Goal: Information Seeking & Learning: Learn about a topic

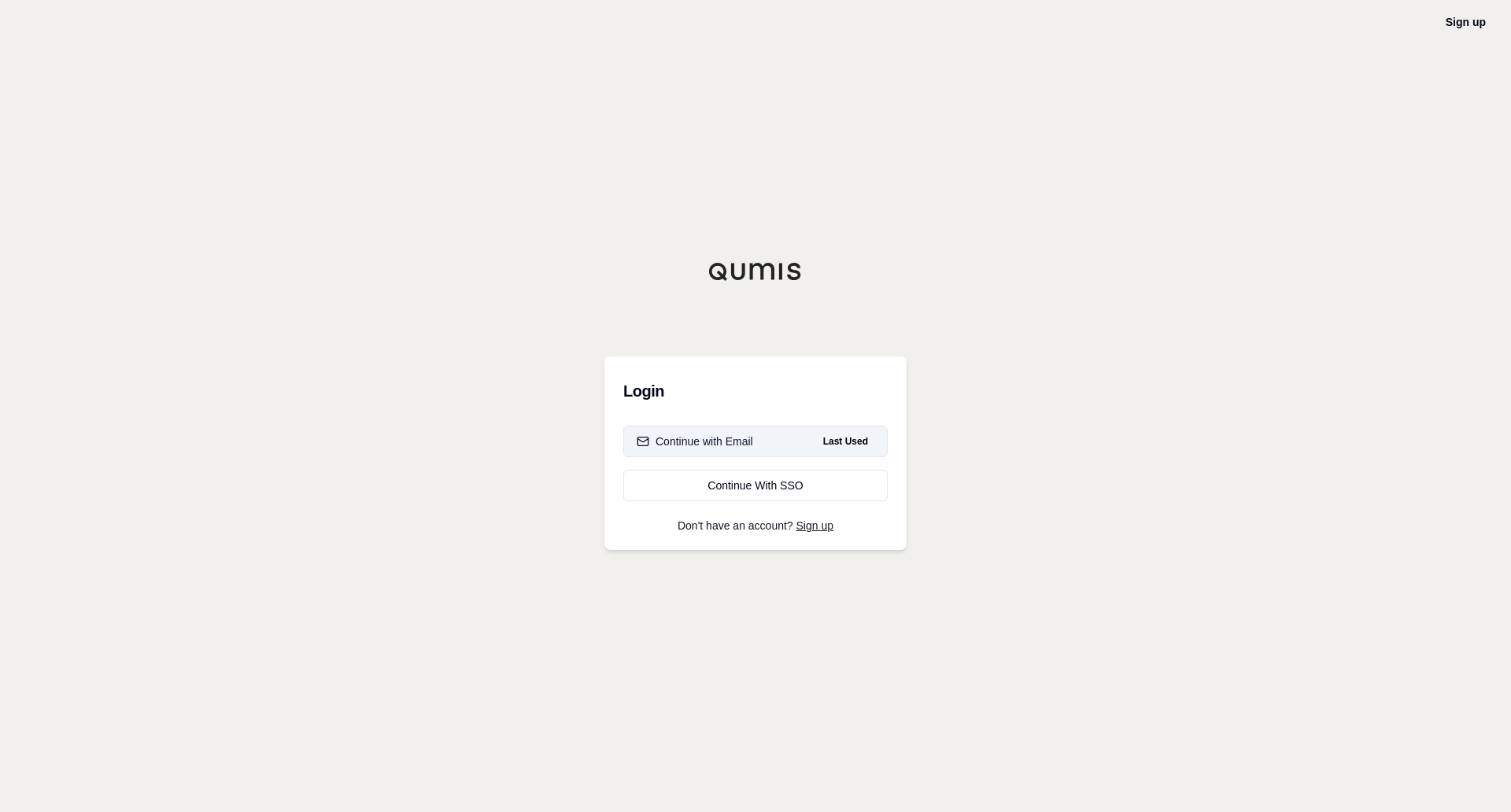
click at [691, 436] on div "Continue with Email" at bounding box center [695, 441] width 116 height 15
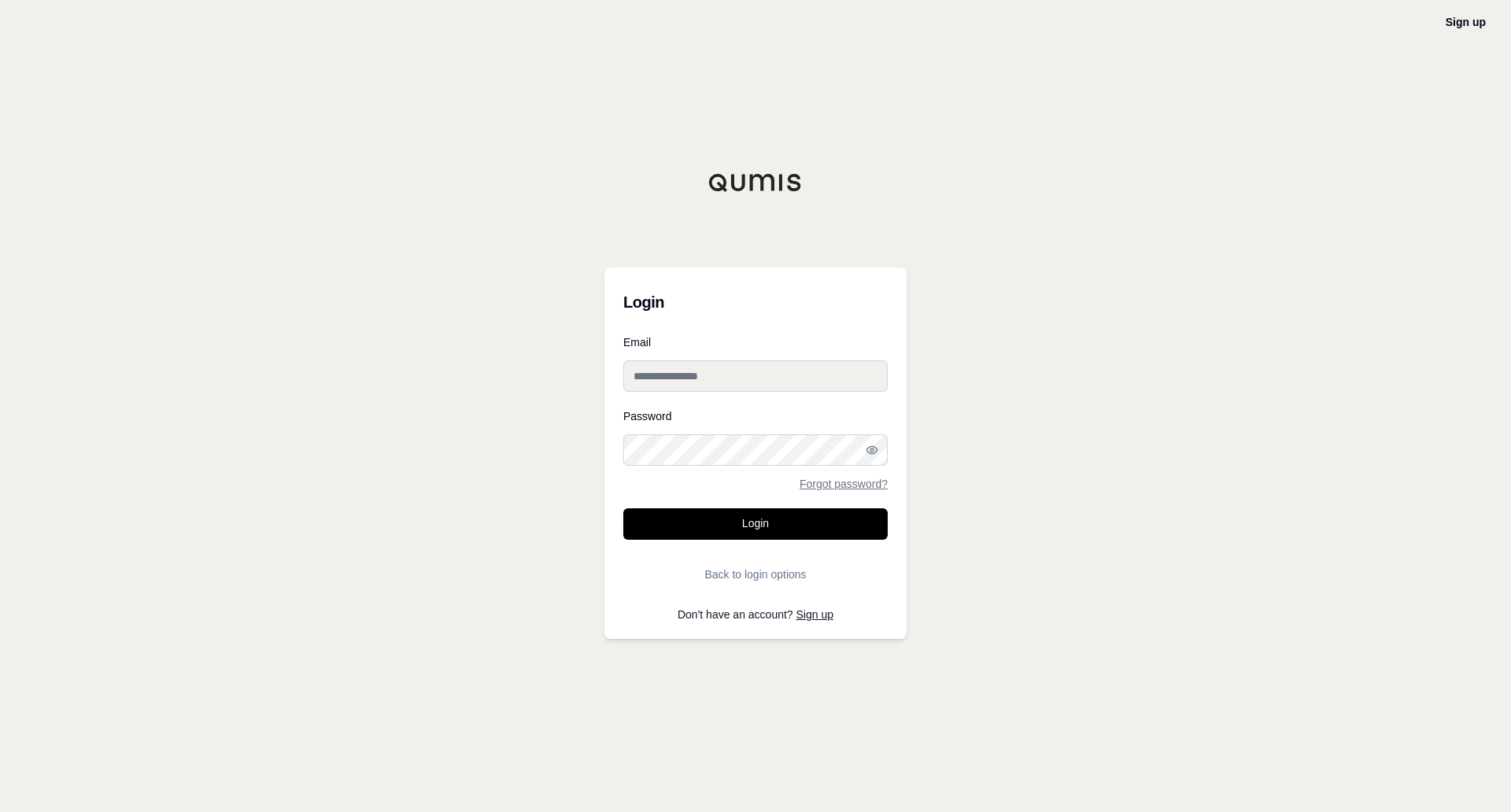
click at [688, 380] on input "Email" at bounding box center [755, 375] width 264 height 31
type input "**********"
click at [703, 531] on button "Login" at bounding box center [755, 524] width 264 height 31
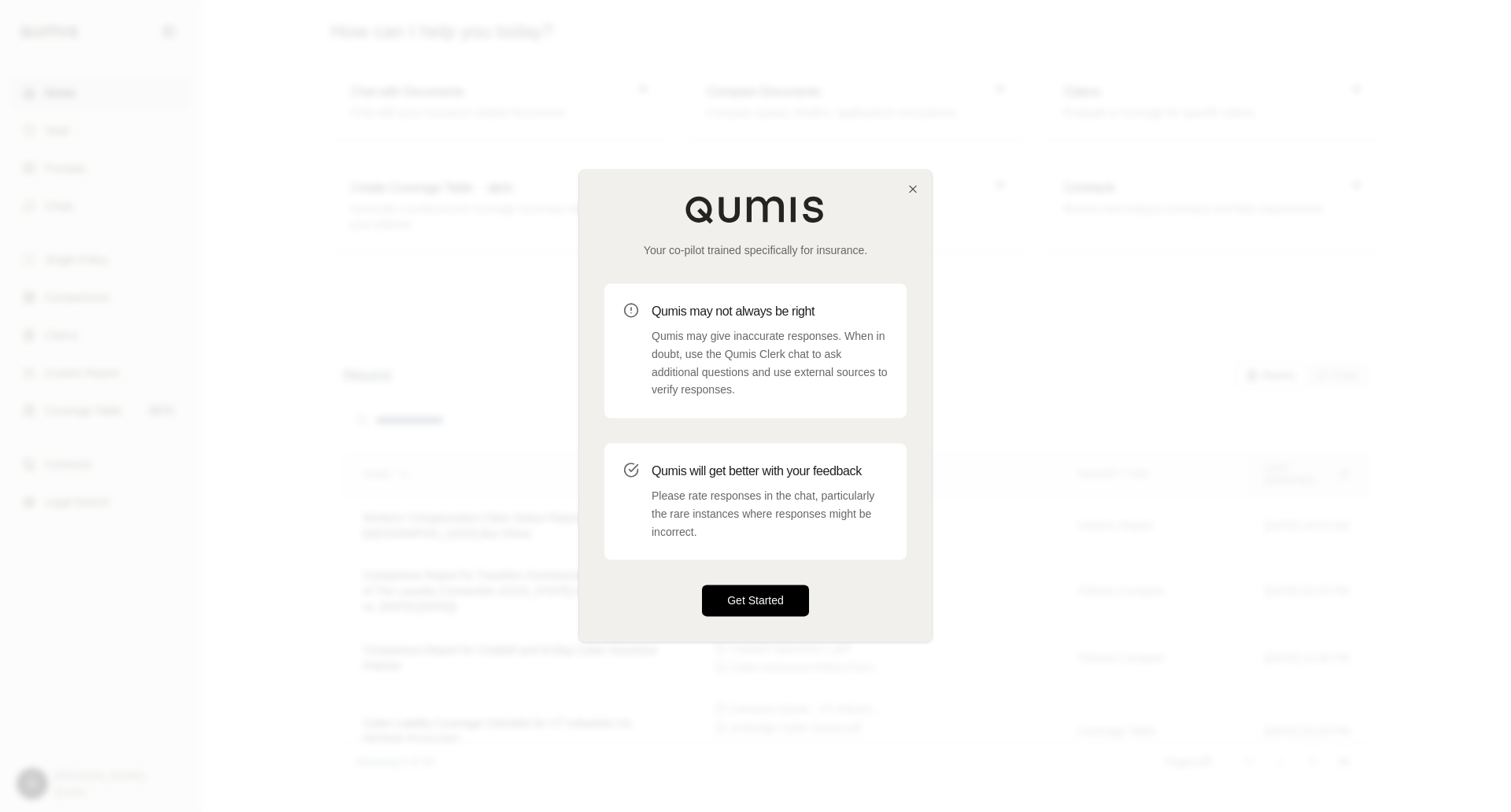
click at [766, 596] on button "Get Started" at bounding box center [755, 601] width 107 height 31
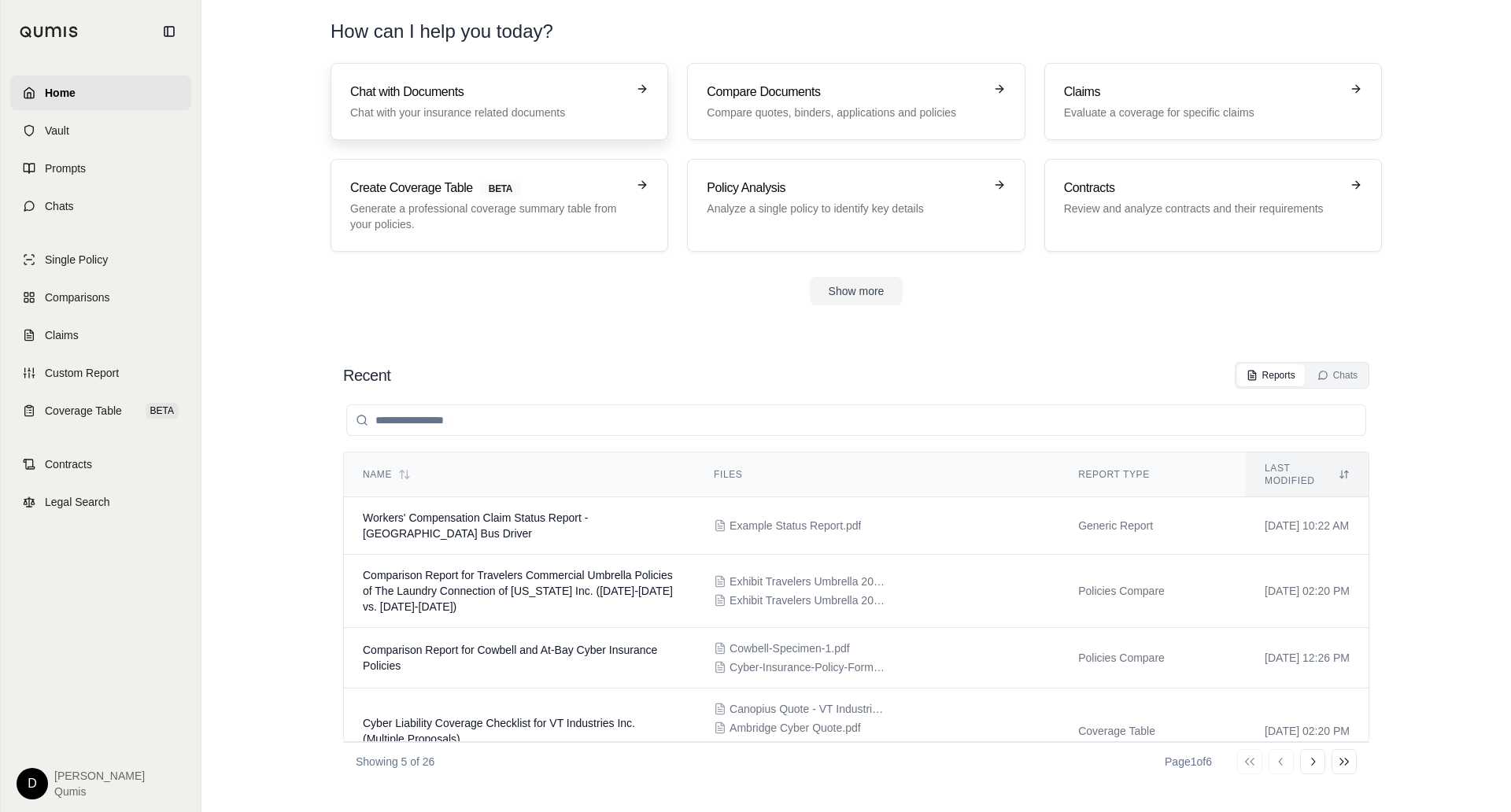
click at [424, 96] on h3 "Chat with Documents" at bounding box center [489, 91] width 276 height 19
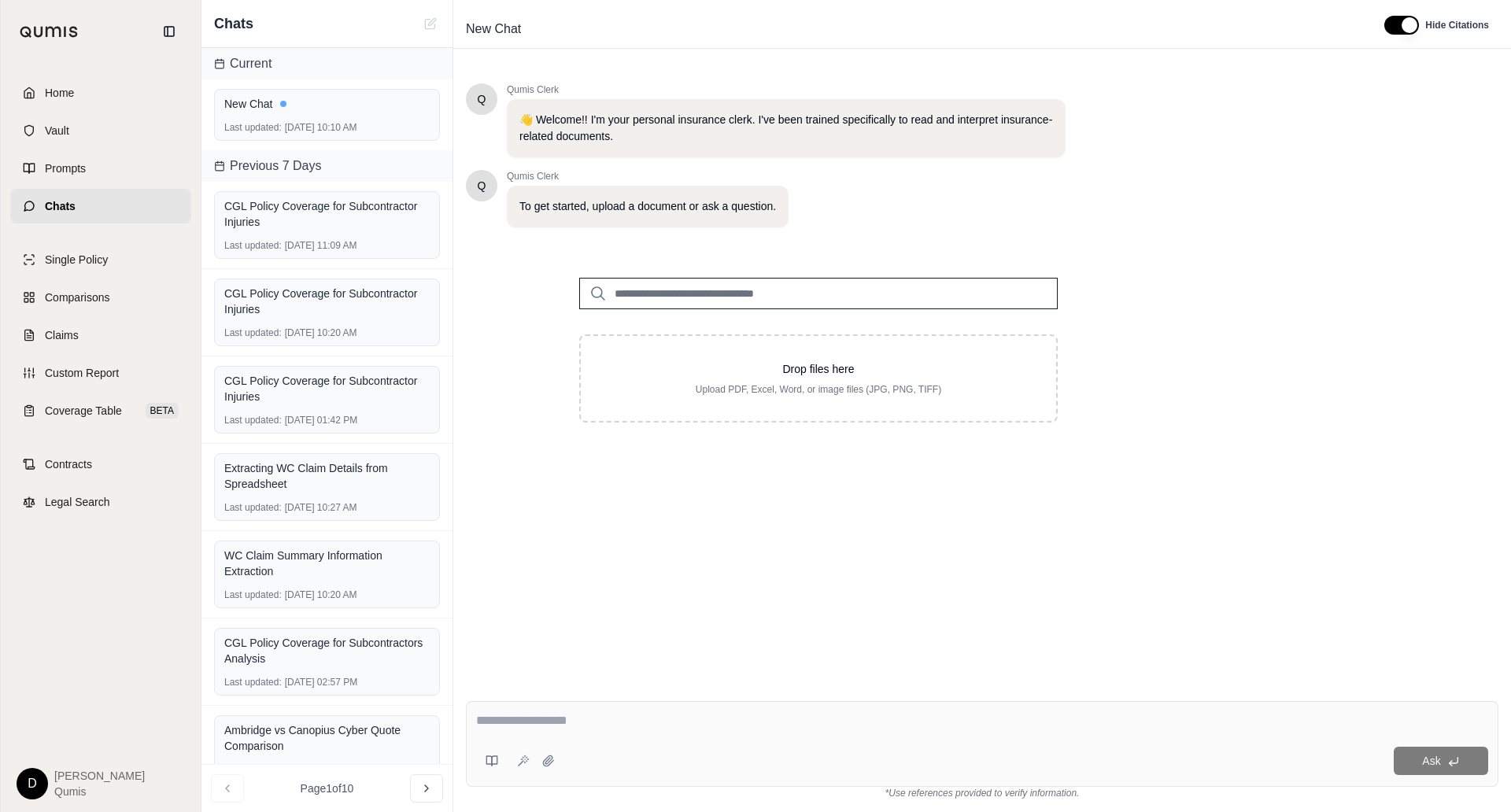
click at [703, 289] on input "search" at bounding box center [818, 293] width 479 height 31
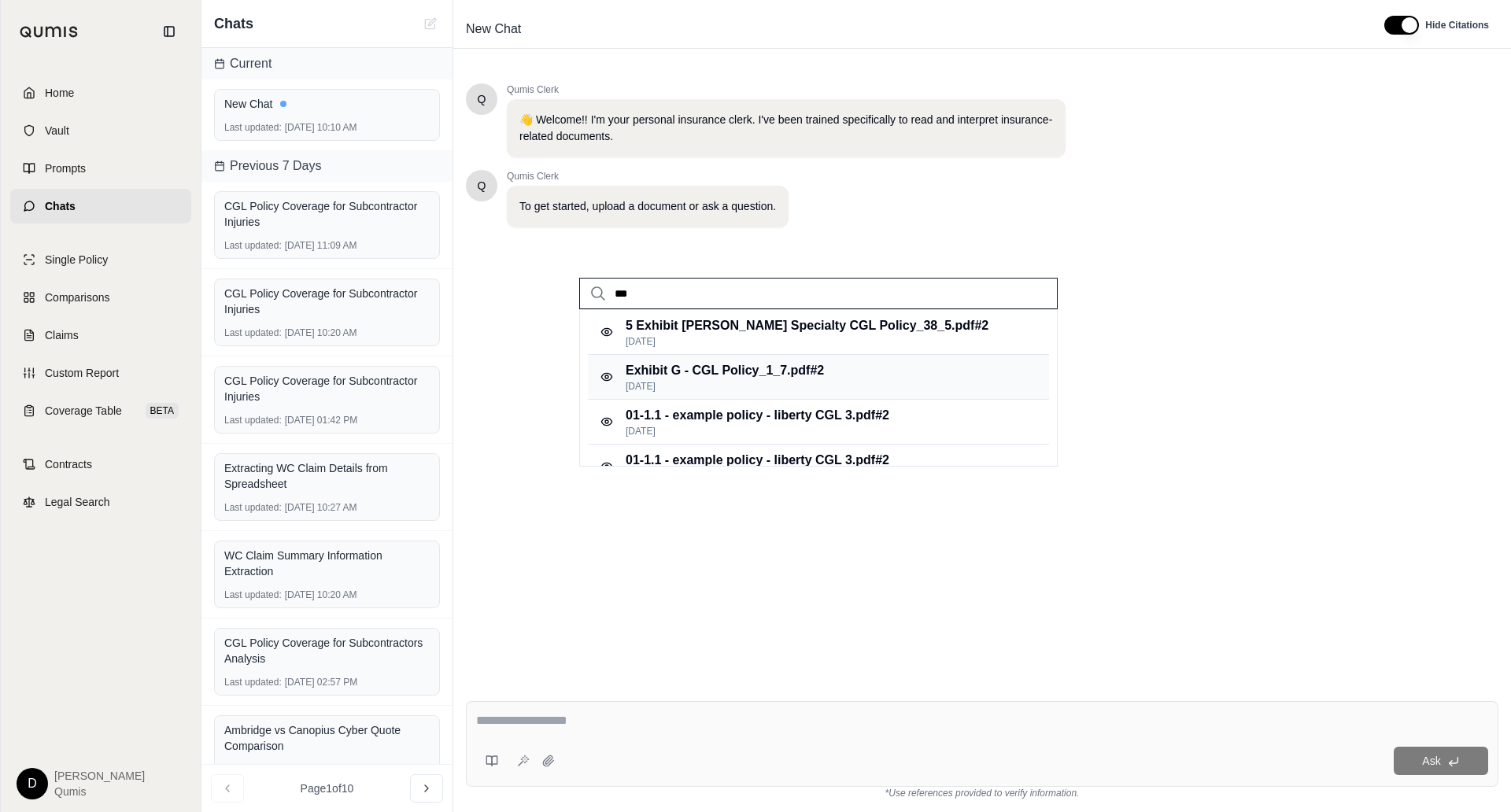
type input "***"
click at [749, 377] on p "Exhibit G - CGL Policy_1_7.pdf #2" at bounding box center [725, 370] width 199 height 19
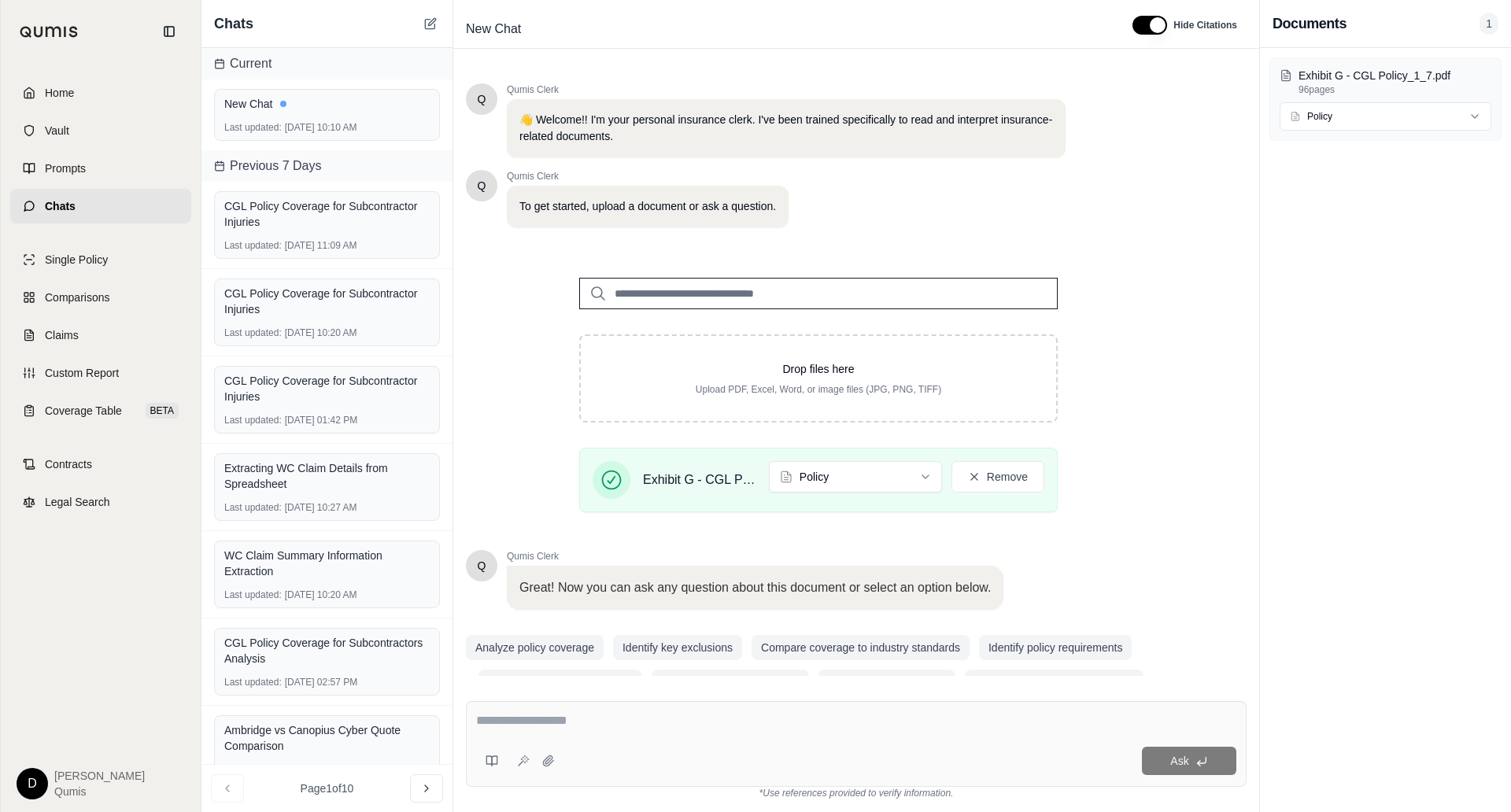
scroll to position [34, 0]
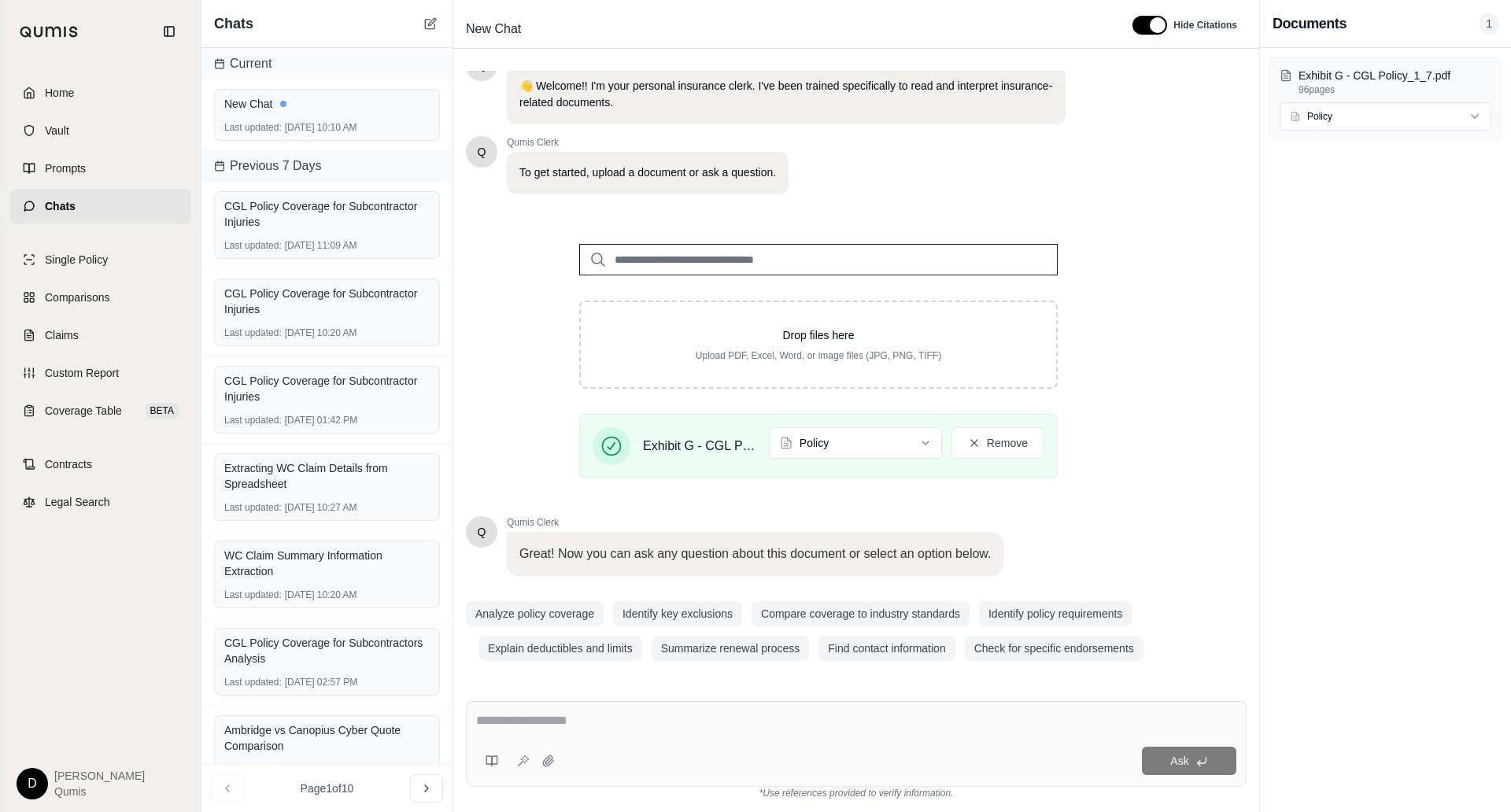
click at [708, 721] on textarea at bounding box center [857, 720] width 761 height 19
type textarea "**********"
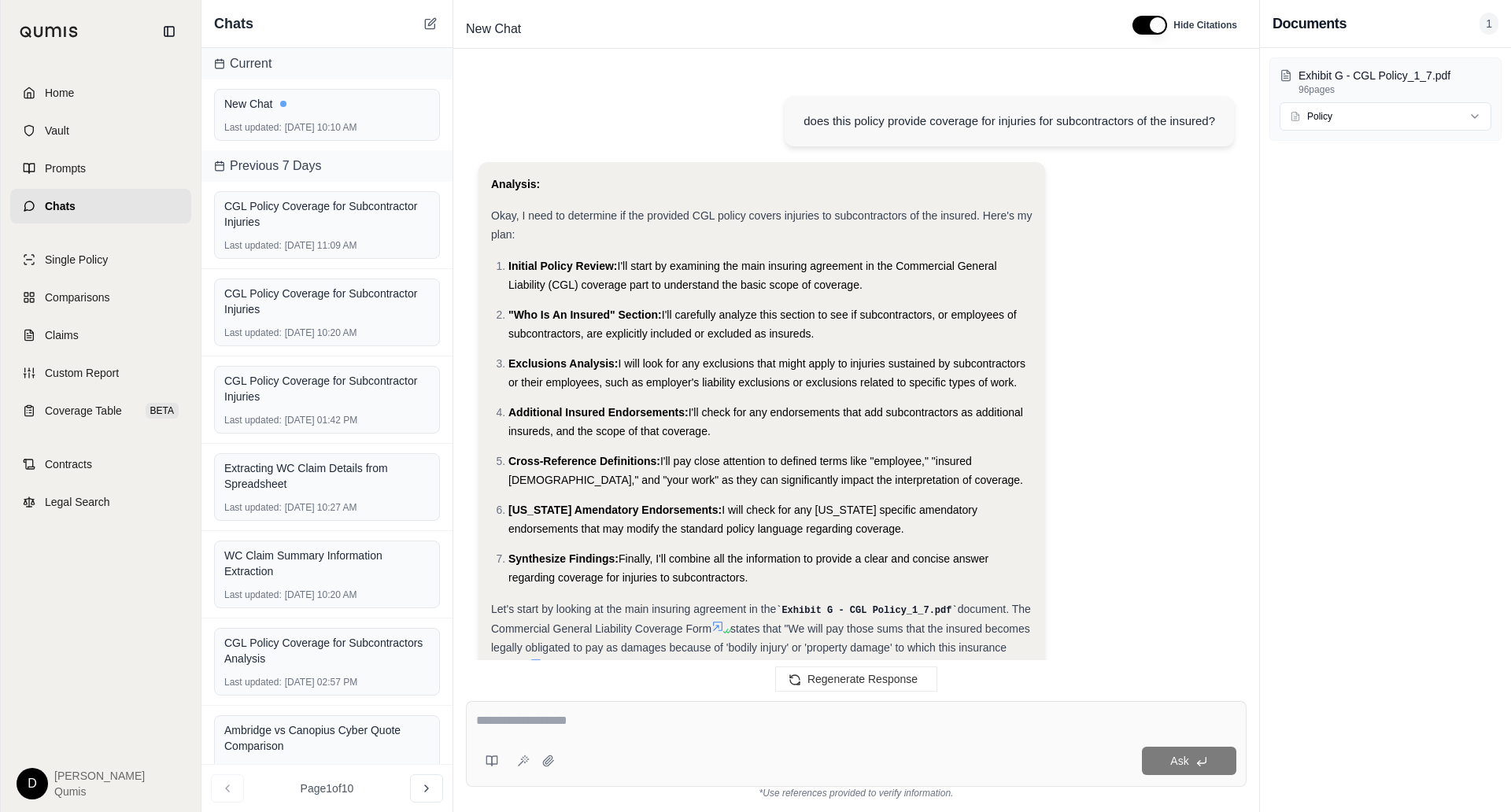
scroll to position [1253, 0]
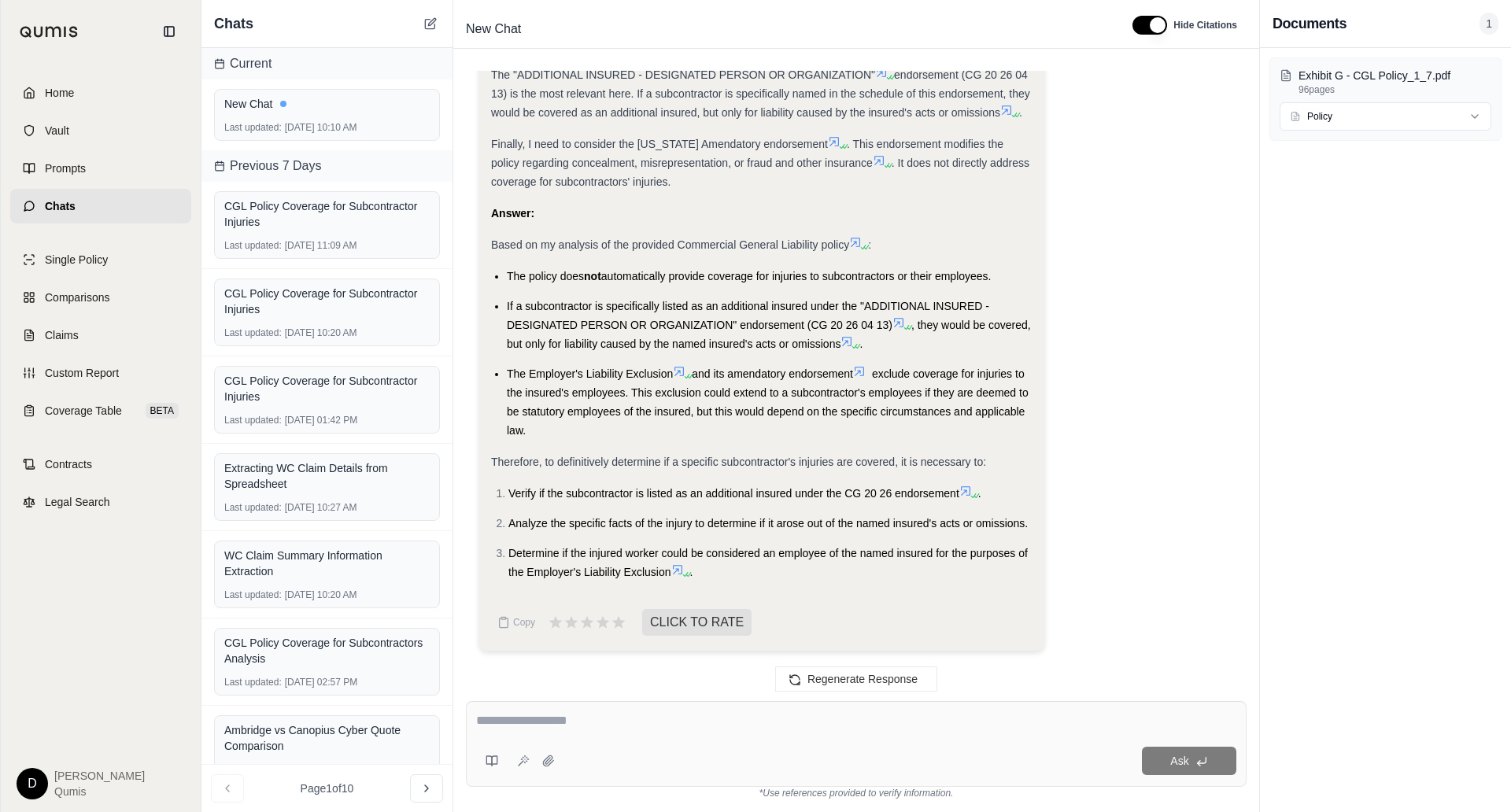
click at [759, 424] on li "The Employer's Liability Exclusion and its amendatory endorsement exclude cover…" at bounding box center [770, 402] width 526 height 76
click at [741, 405] on li "The Employer's Liability Exclusion and its amendatory endorsement exclude cover…" at bounding box center [770, 402] width 526 height 76
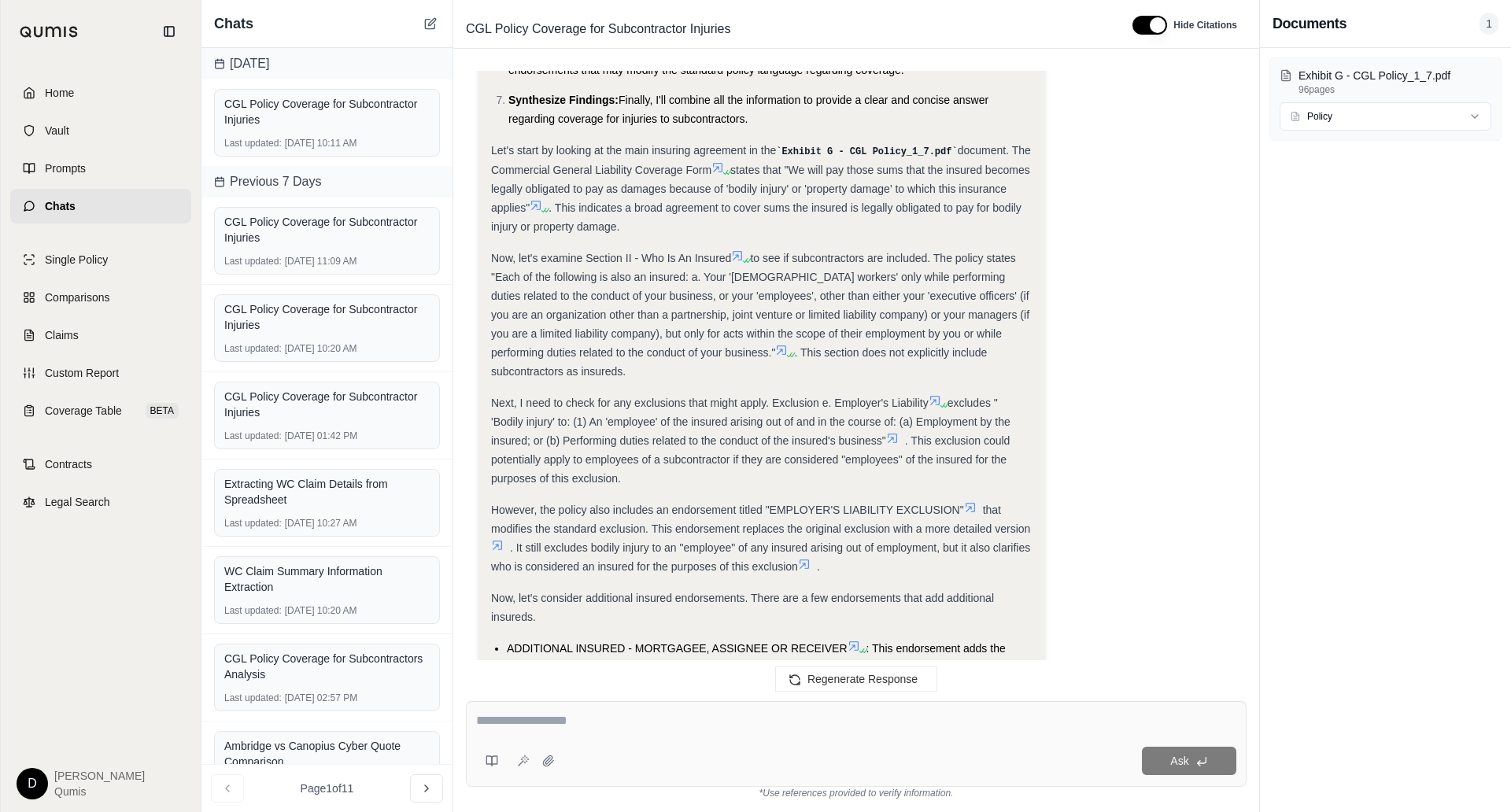
scroll to position [471, 0]
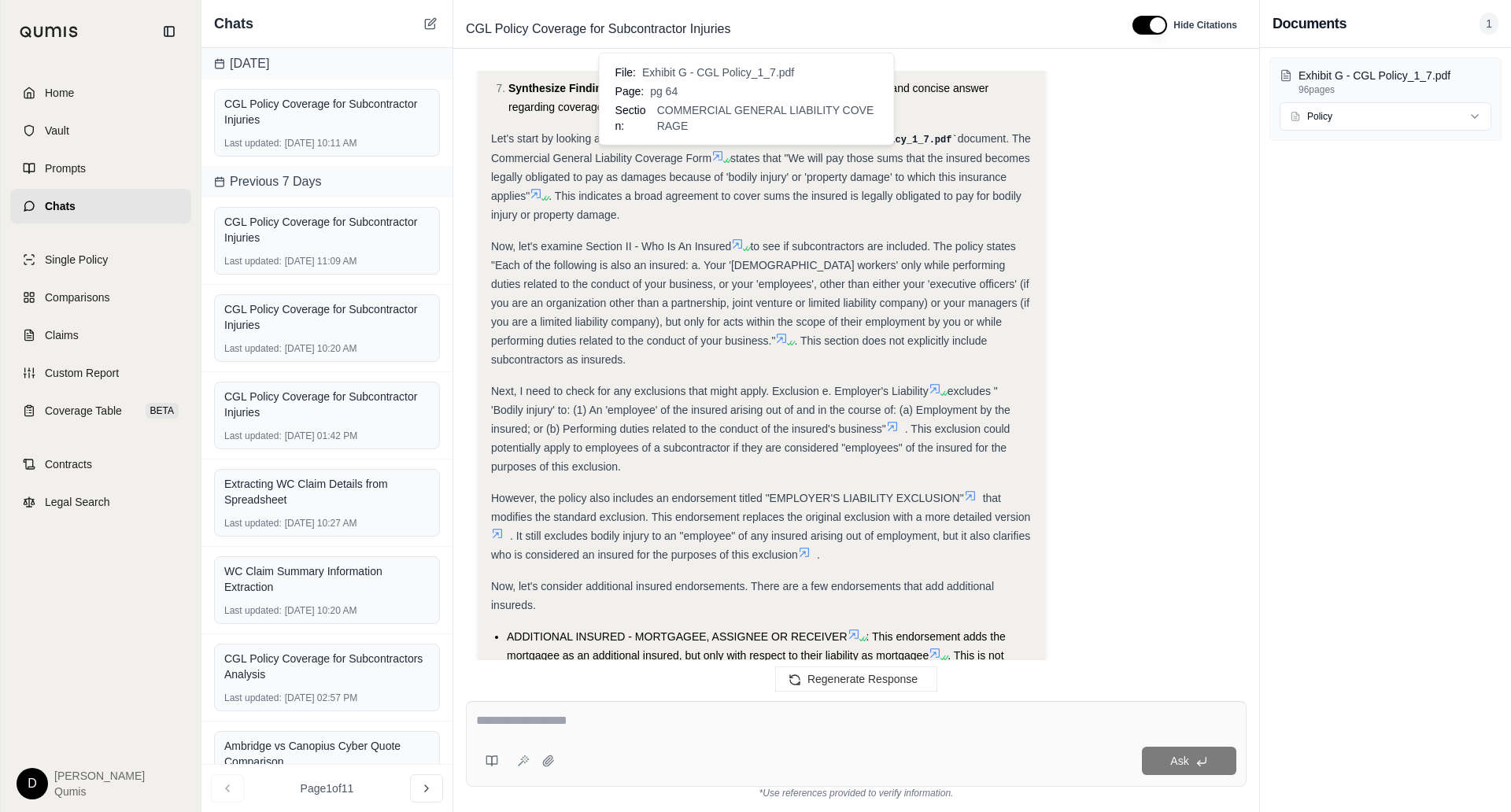
click at [724, 152] on icon at bounding box center [718, 156] width 13 height 13
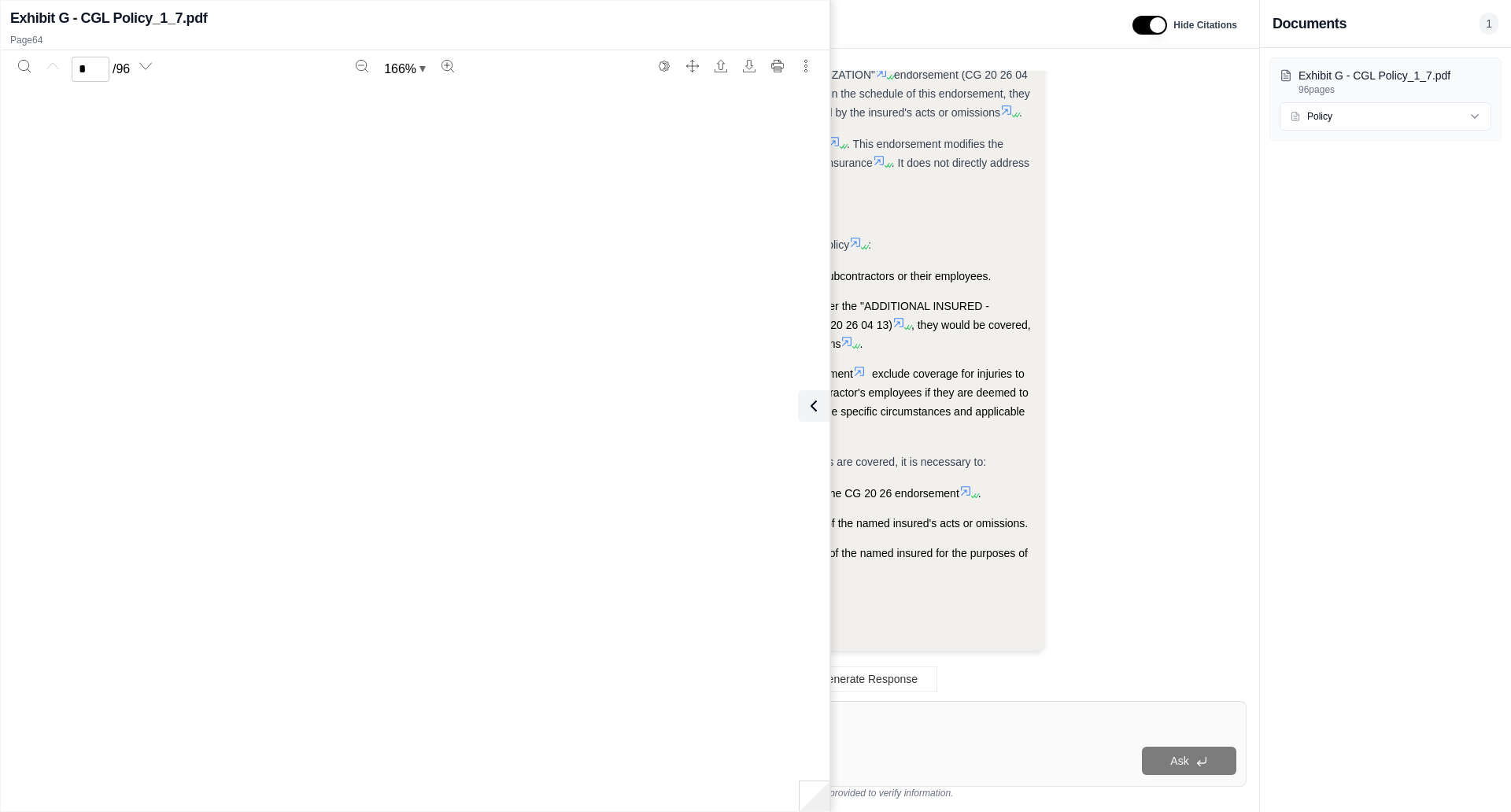
scroll to position [64975, 0]
type input "**"
click at [16, 71] on button "Search" at bounding box center [24, 65] width 25 height 25
click at [359, 201] on span "COVERAGE A – BODILY INJURY AND PROPERTY" at bounding box center [217, 205] width 308 height 14
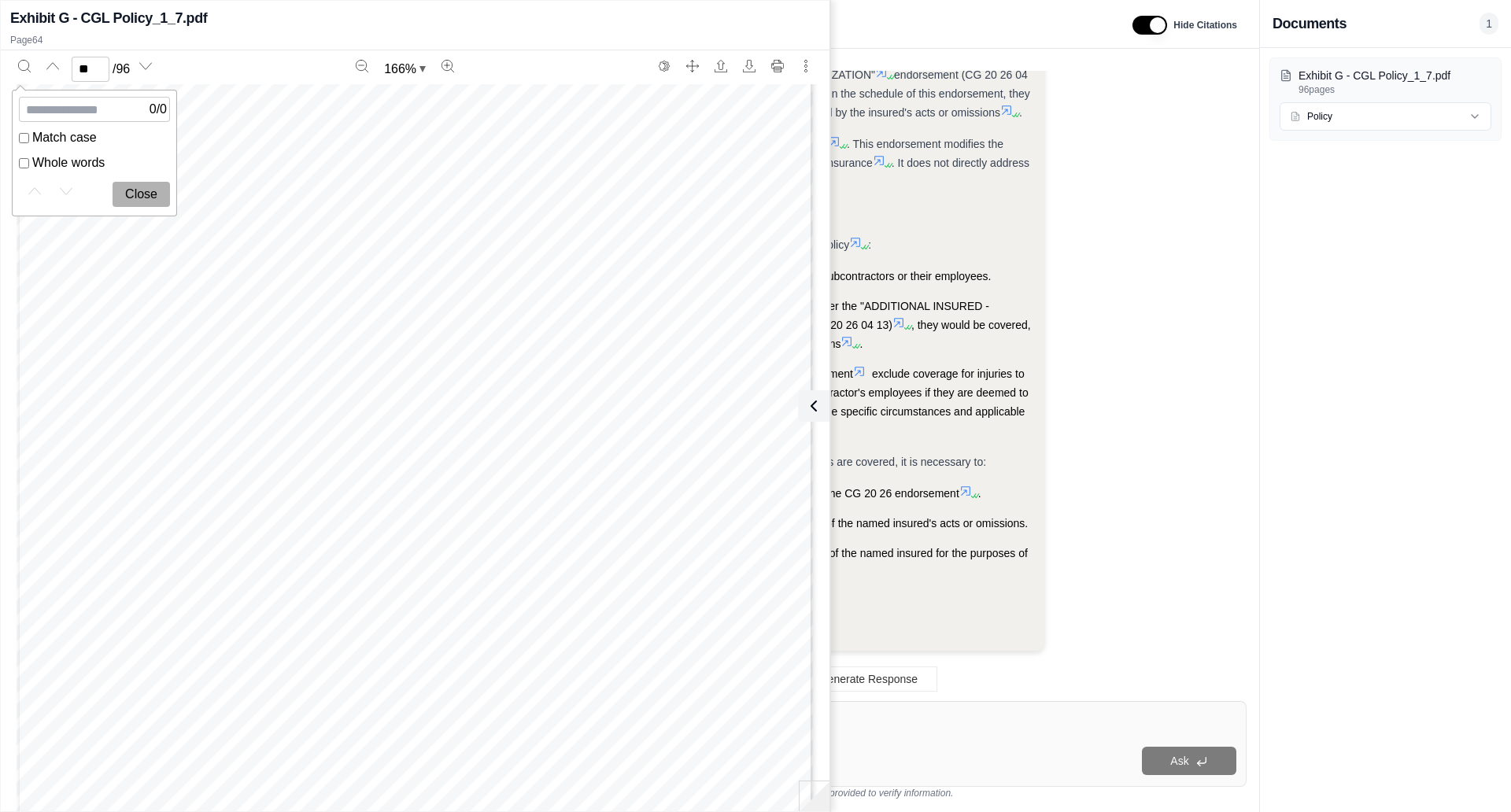
click at [141, 198] on button "Close" at bounding box center [141, 194] width 57 height 25
click at [554, 263] on span "to the policy period, known to have occurred by" at bounding box center [622, 265] width 273 height 14
click at [808, 403] on icon at bounding box center [810, 405] width 19 height 19
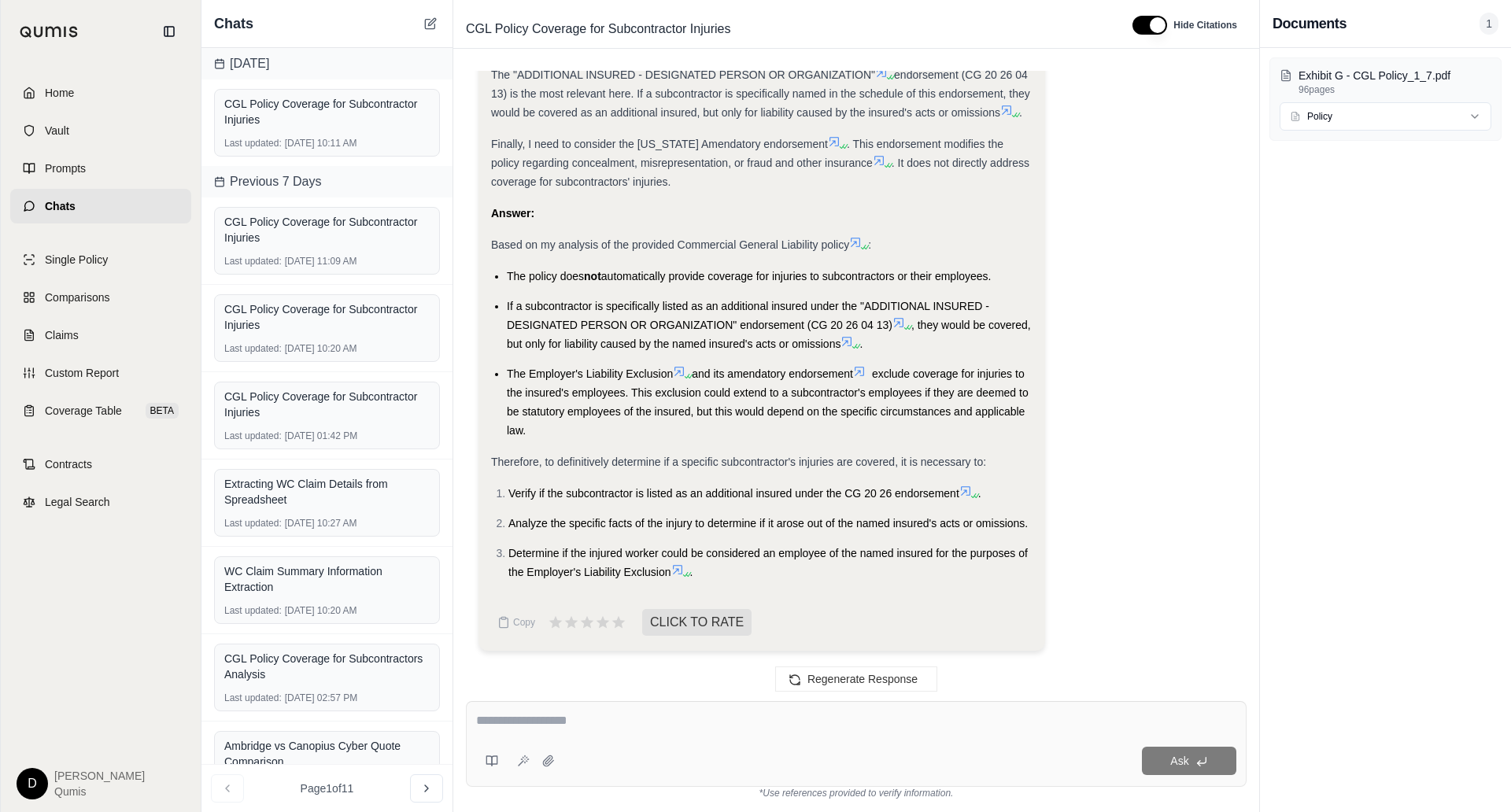
click at [707, 329] on span "If a subcontractor is specifically listed as an additional insured under the "A…" at bounding box center [748, 315] width 482 height 31
click at [629, 725] on textarea at bounding box center [857, 720] width 761 height 19
type textarea "**********"
click at [521, 768] on button at bounding box center [523, 760] width 25 height 25
type textarea "**********"
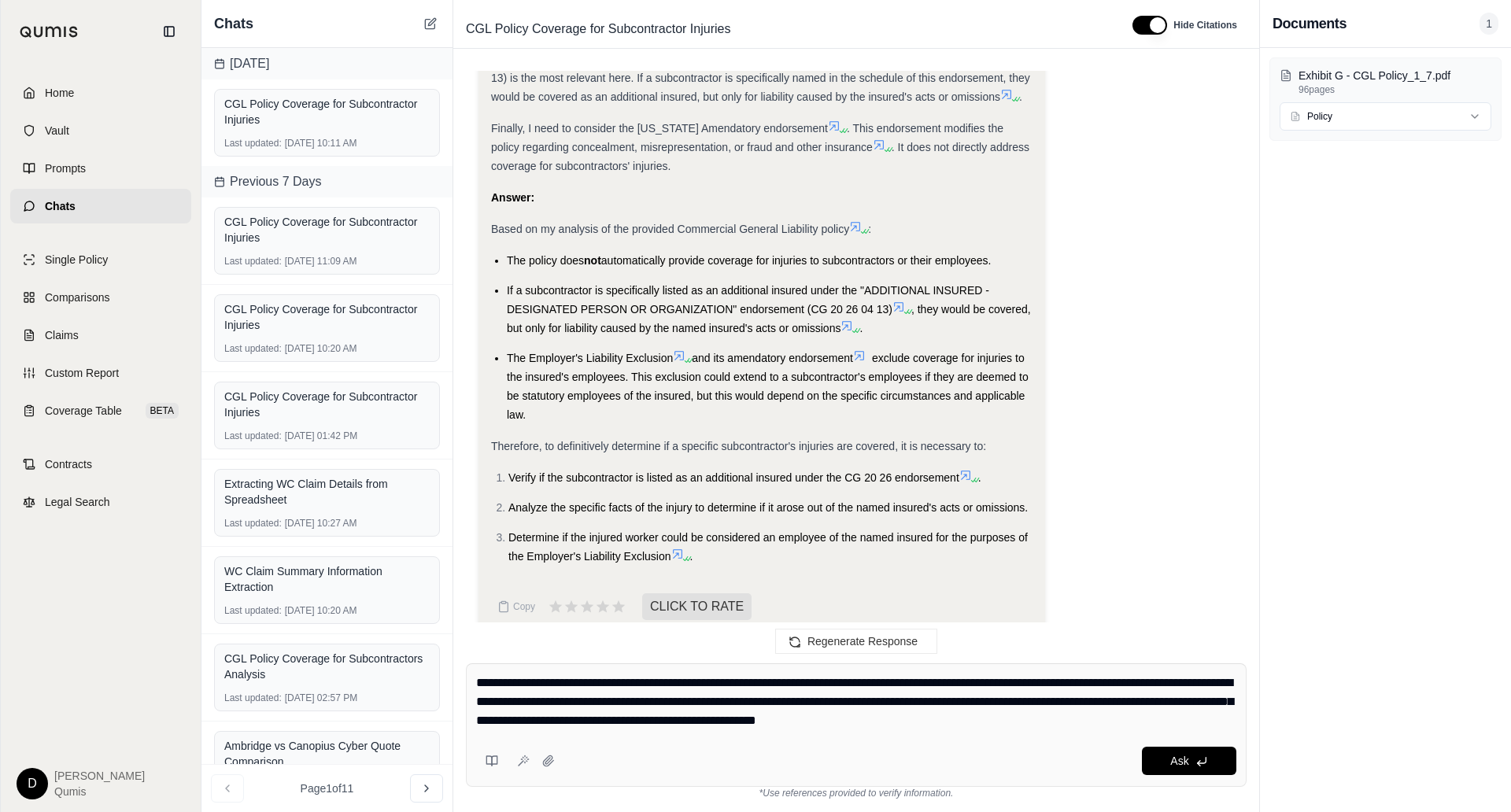
click at [560, 725] on textarea "**********" at bounding box center [857, 701] width 762 height 57
click at [770, 686] on textarea "**********" at bounding box center [857, 701] width 762 height 57
click at [805, 696] on textarea "**********" at bounding box center [857, 701] width 762 height 57
drag, startPoint x: 876, startPoint y: 725, endPoint x: 816, endPoint y: 705, distance: 63.2
click at [816, 705] on textarea "**********" at bounding box center [857, 701] width 762 height 57
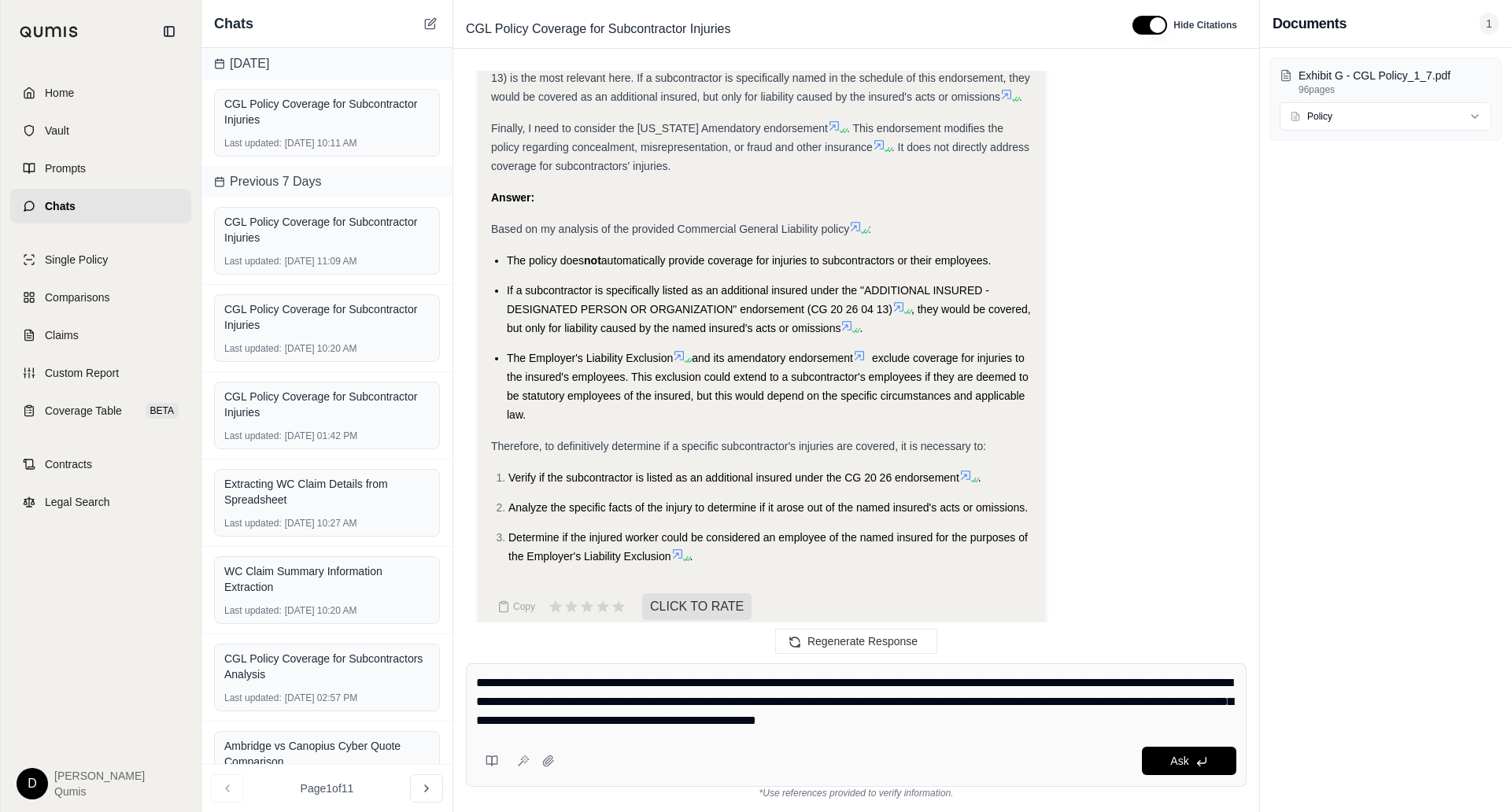
click at [816, 705] on textarea "**********" at bounding box center [857, 701] width 762 height 57
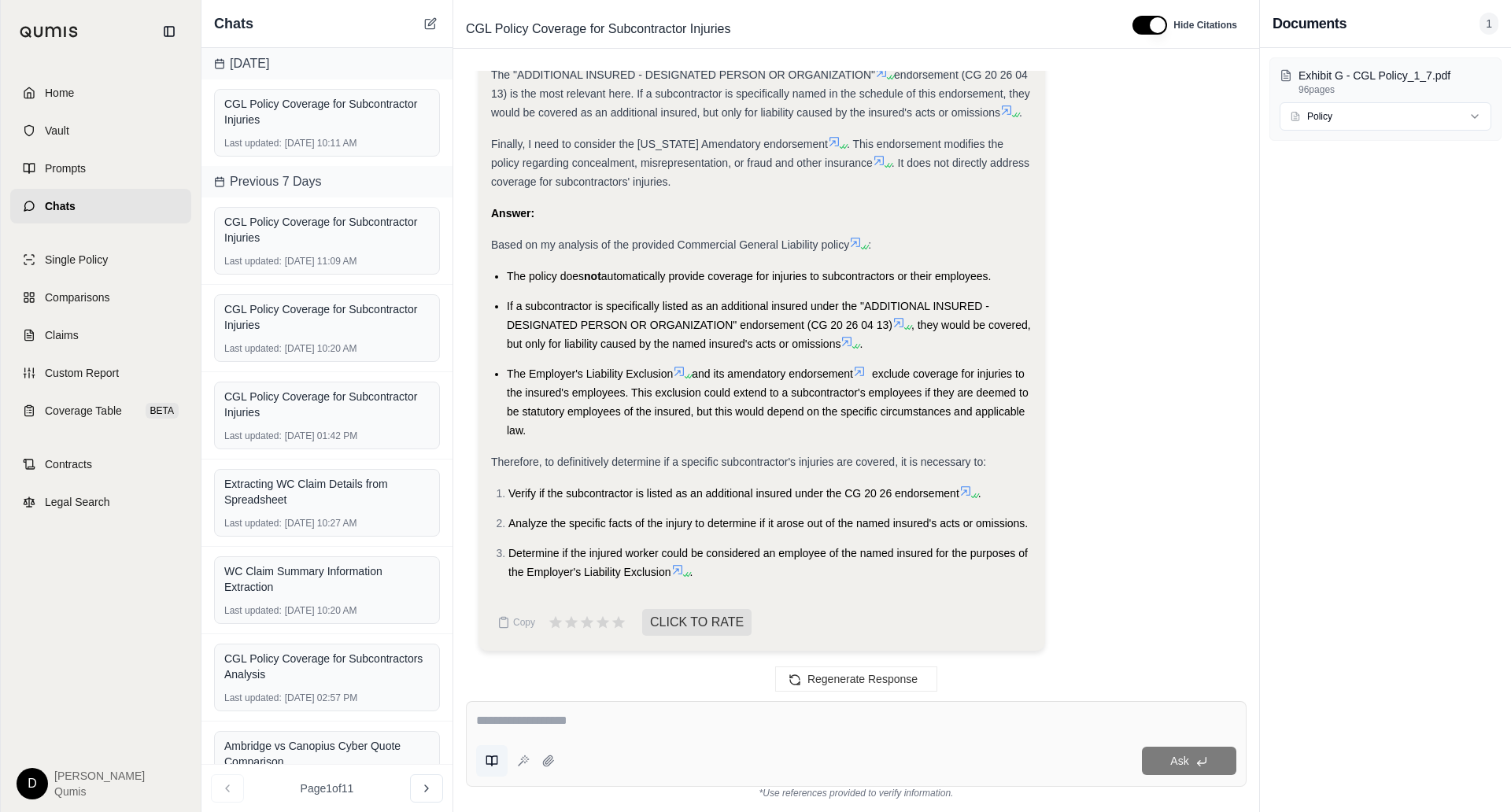
click at [490, 762] on icon at bounding box center [492, 761] width 13 height 13
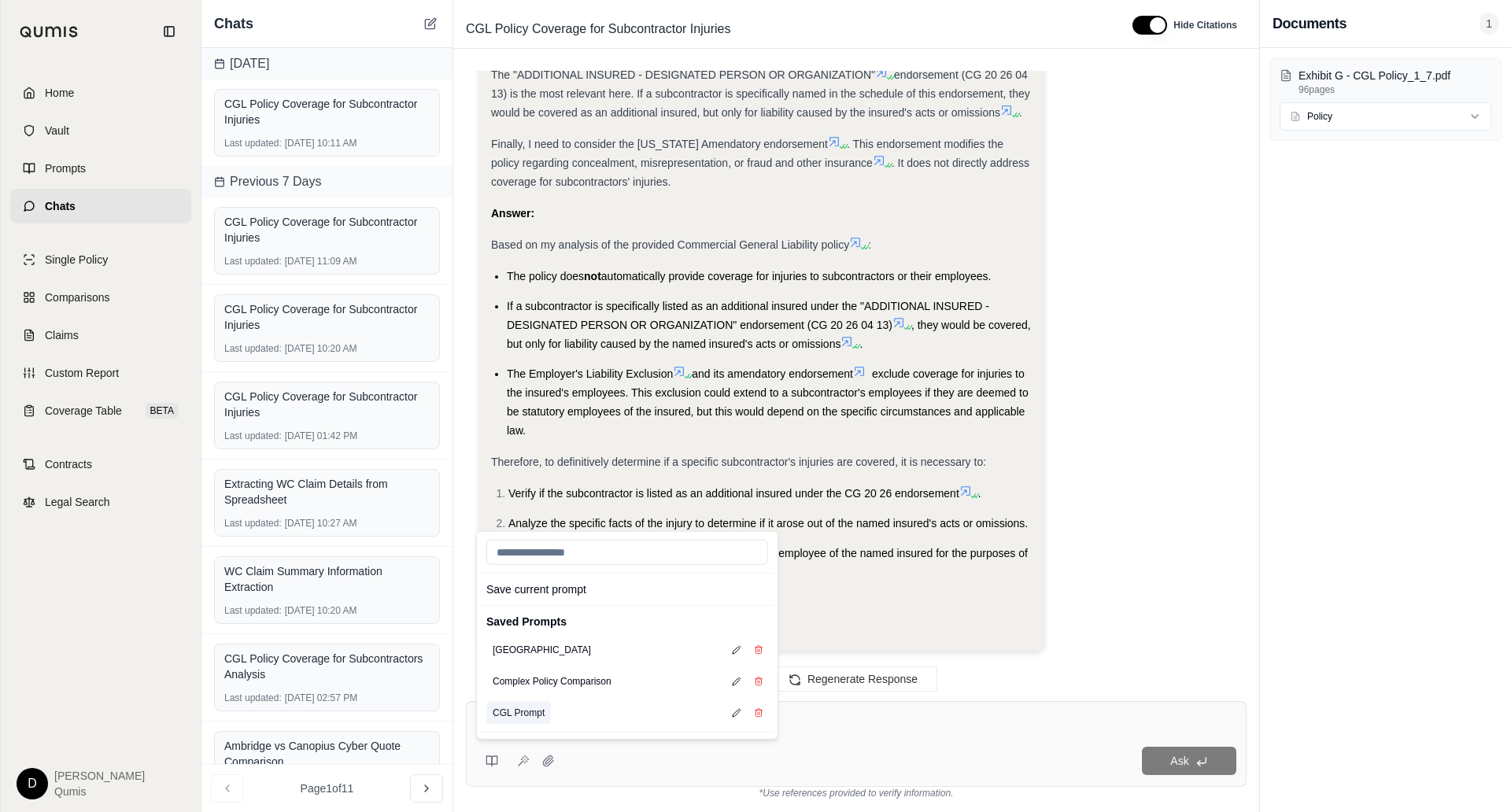
click at [521, 718] on button "CGL Prompt" at bounding box center [518, 712] width 65 height 22
type textarea "**********"
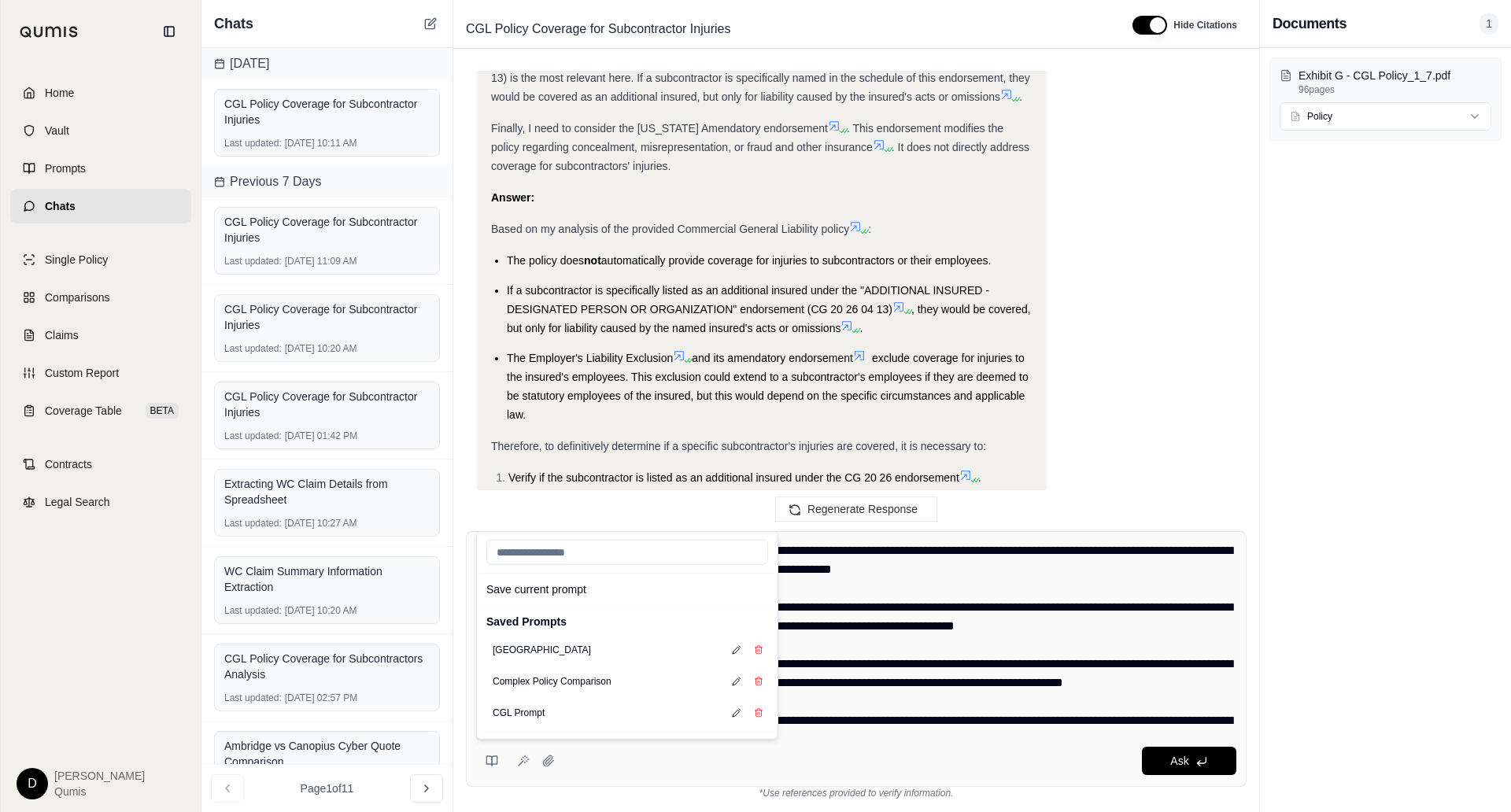
click at [894, 651] on textarea at bounding box center [857, 636] width 762 height 189
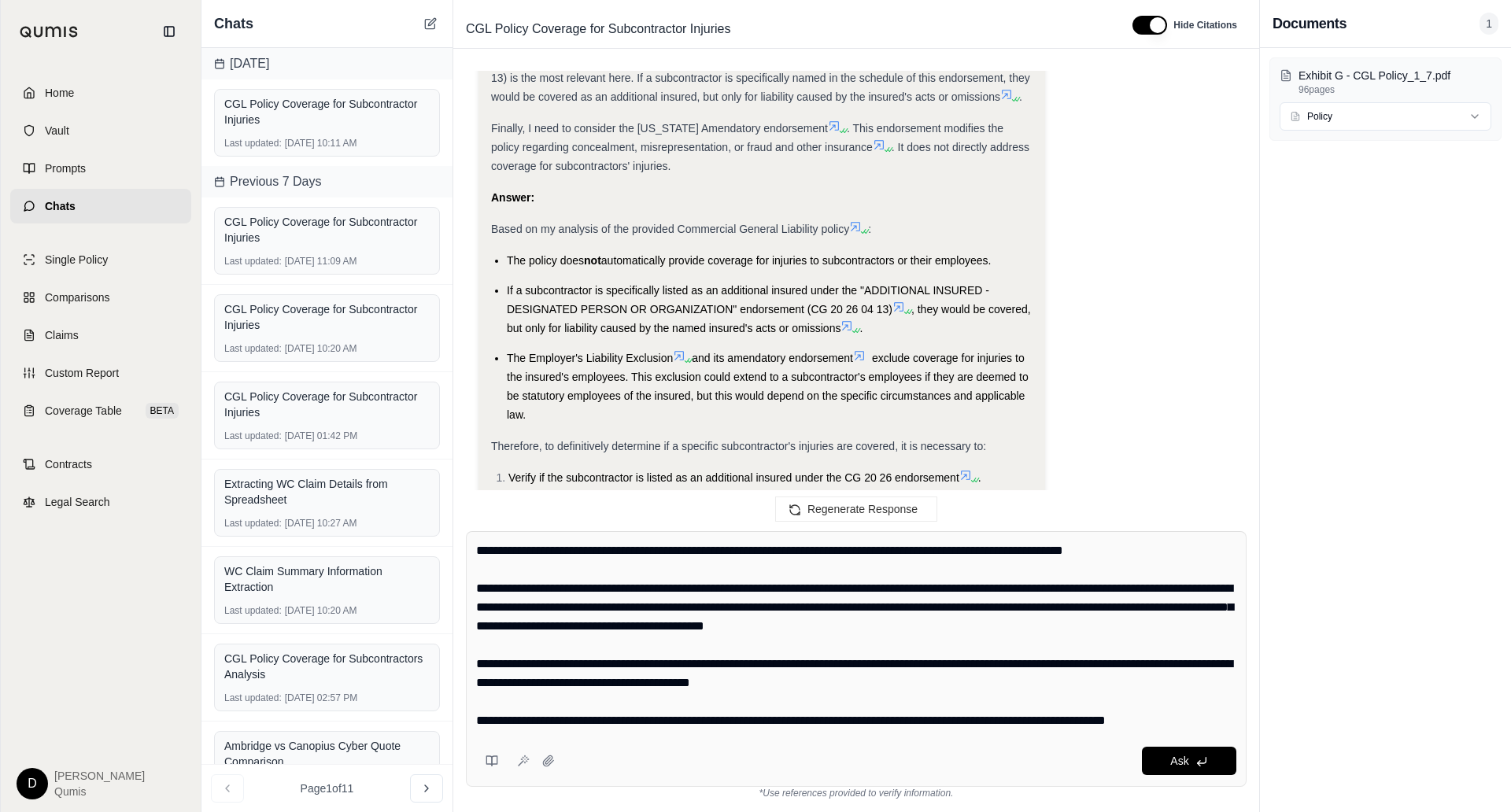
scroll to position [0, 0]
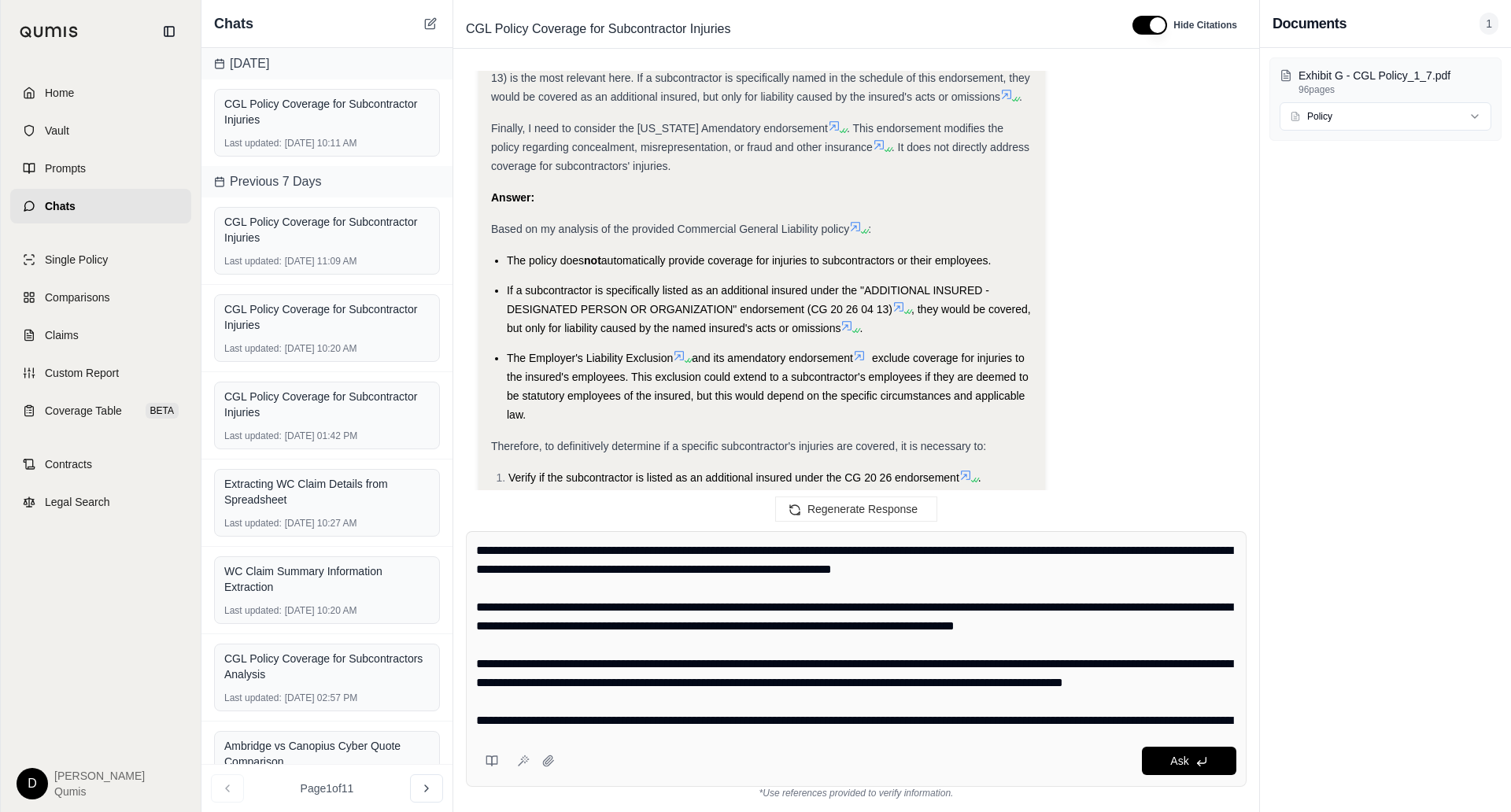
click at [909, 666] on textarea at bounding box center [857, 636] width 762 height 189
click at [789, 622] on textarea at bounding box center [857, 636] width 762 height 189
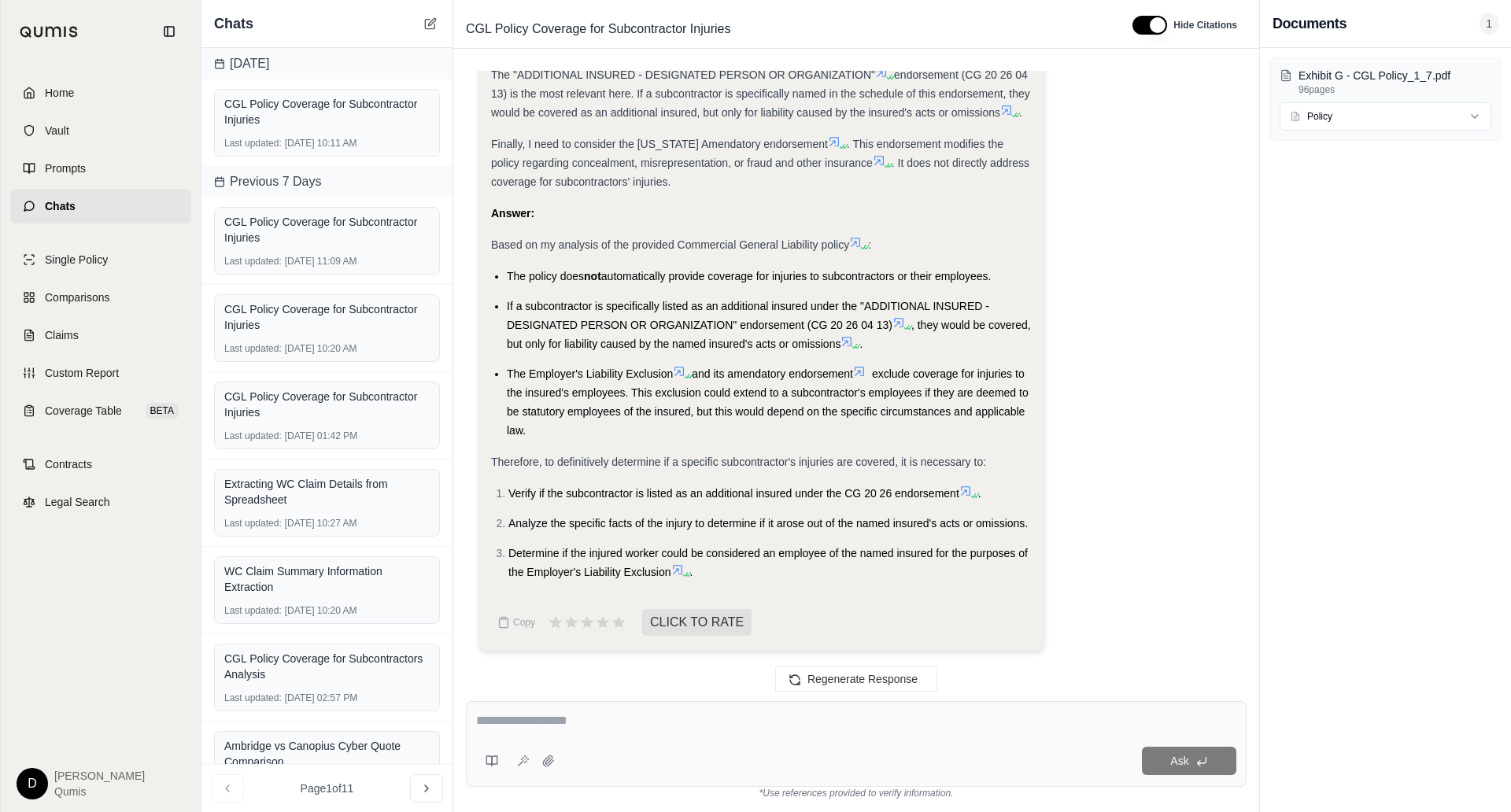
click at [603, 391] on span "exclude coverage for injuries to the insured's employees. This exclusion could …" at bounding box center [768, 402] width 522 height 69
click at [743, 405] on li "The Employer's Liability Exclusion and its amendatory endorsement exclude cover…" at bounding box center [770, 402] width 526 height 76
click at [744, 398] on span "exclude coverage for injuries to the insured's employees. This exclusion could …" at bounding box center [768, 402] width 522 height 69
click at [632, 283] on li "The policy does not automatically provide coverage for injuries to subcontracto…" at bounding box center [770, 275] width 526 height 19
click at [632, 310] on span "If a subcontractor is specifically listed as an additional insured under the "A…" at bounding box center [748, 315] width 482 height 31
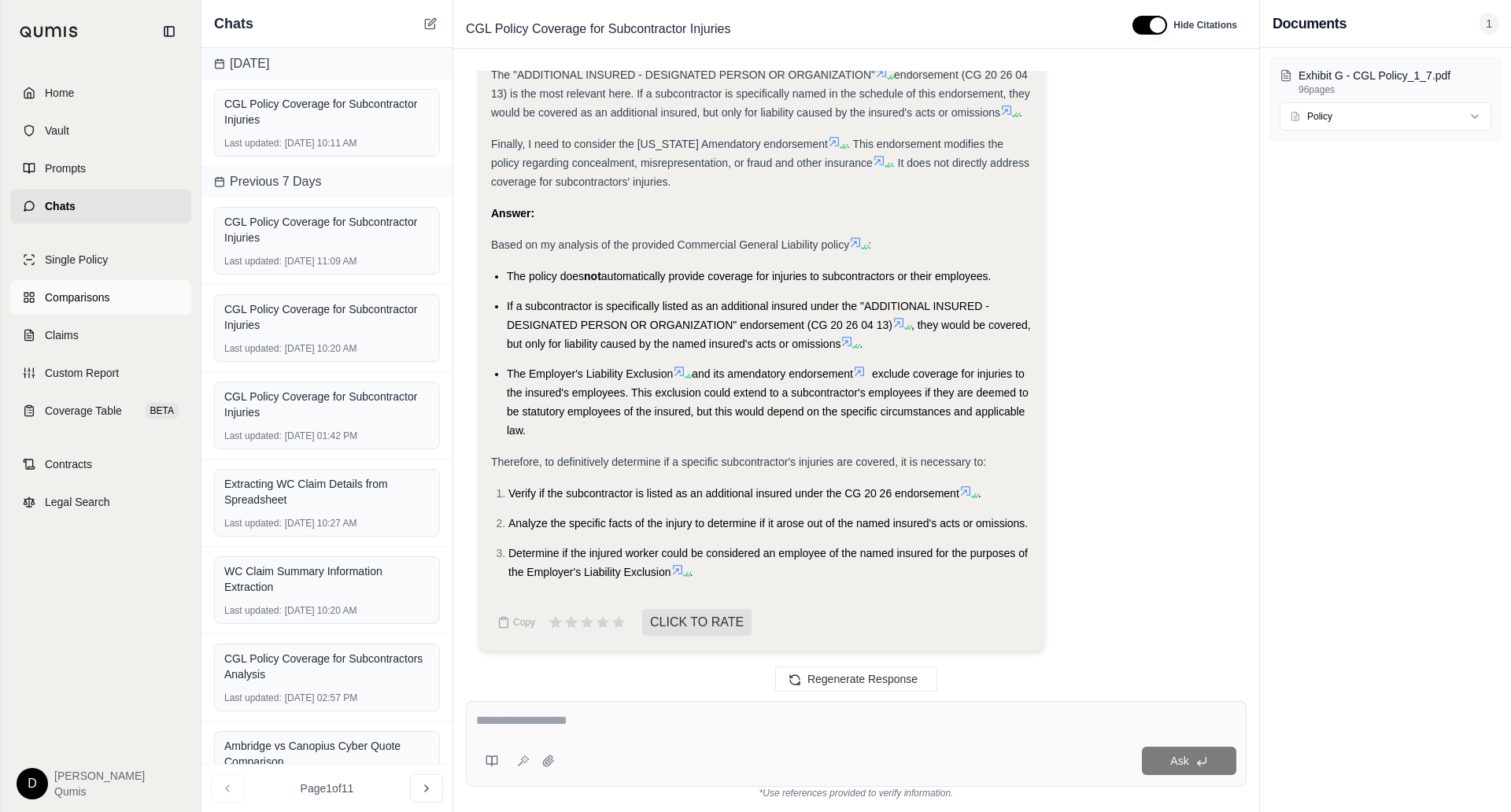
click at [117, 291] on link "Comparisons" at bounding box center [101, 297] width 181 height 35
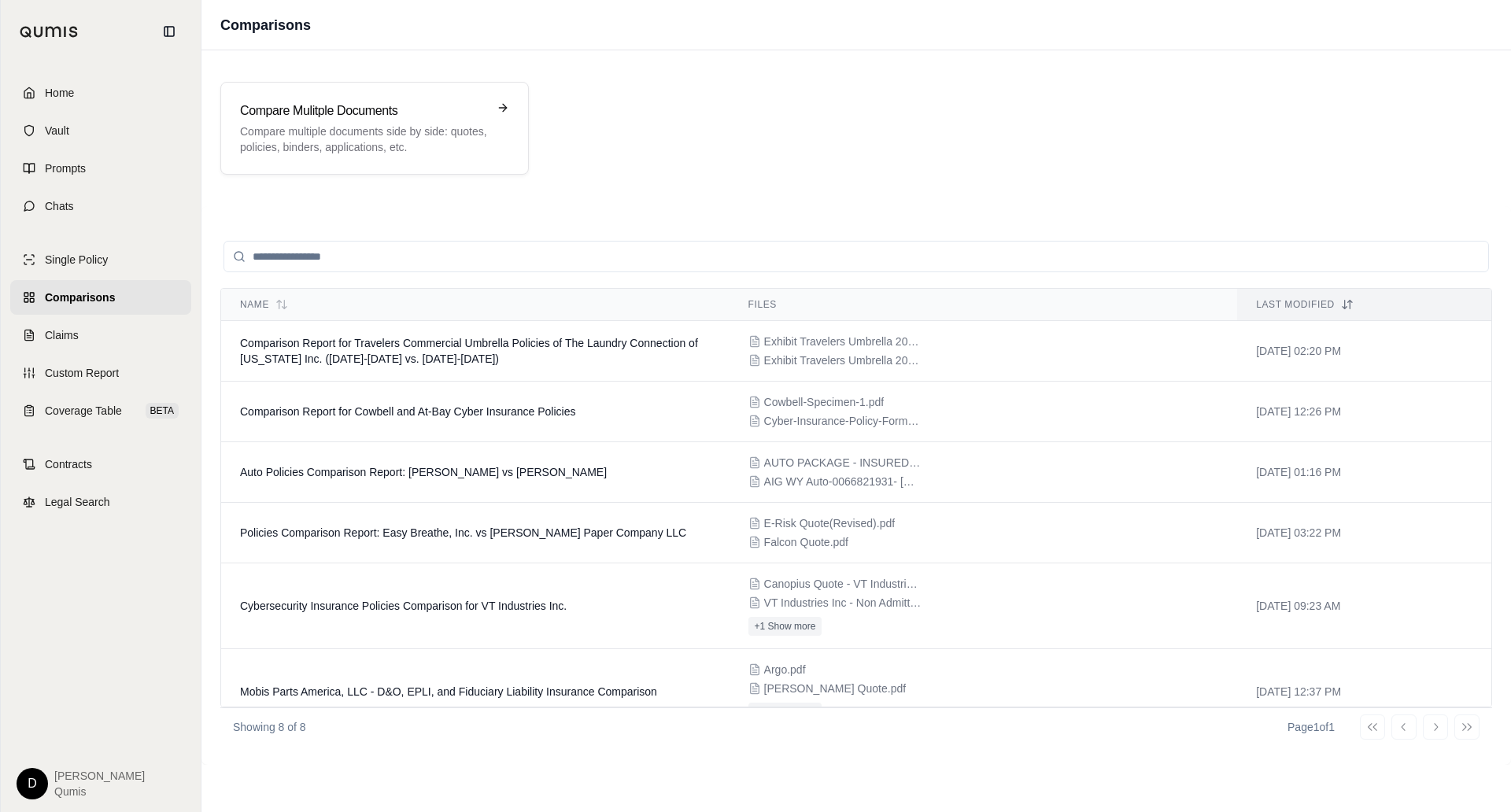
click at [737, 214] on div "Name Files Last modified Comparison Report for Travelers Commercial Umbrella Po…" at bounding box center [857, 485] width 1310 height 559
click at [720, 614] on td "Cybersecurity Insurance Policies Comparison for VT Industries Inc." at bounding box center [476, 606] width 509 height 86
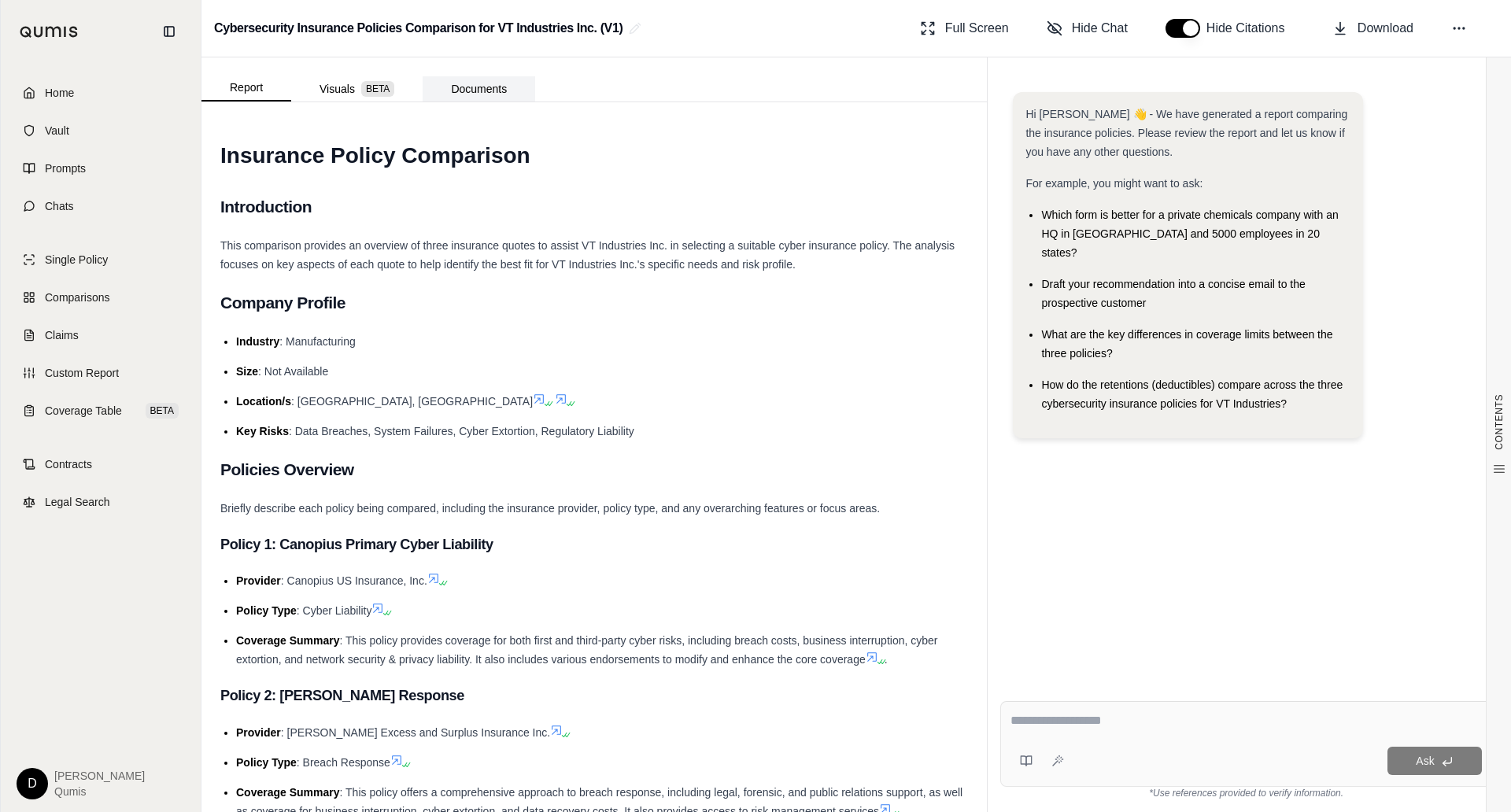
click at [486, 90] on button "Documents" at bounding box center [478, 89] width 112 height 25
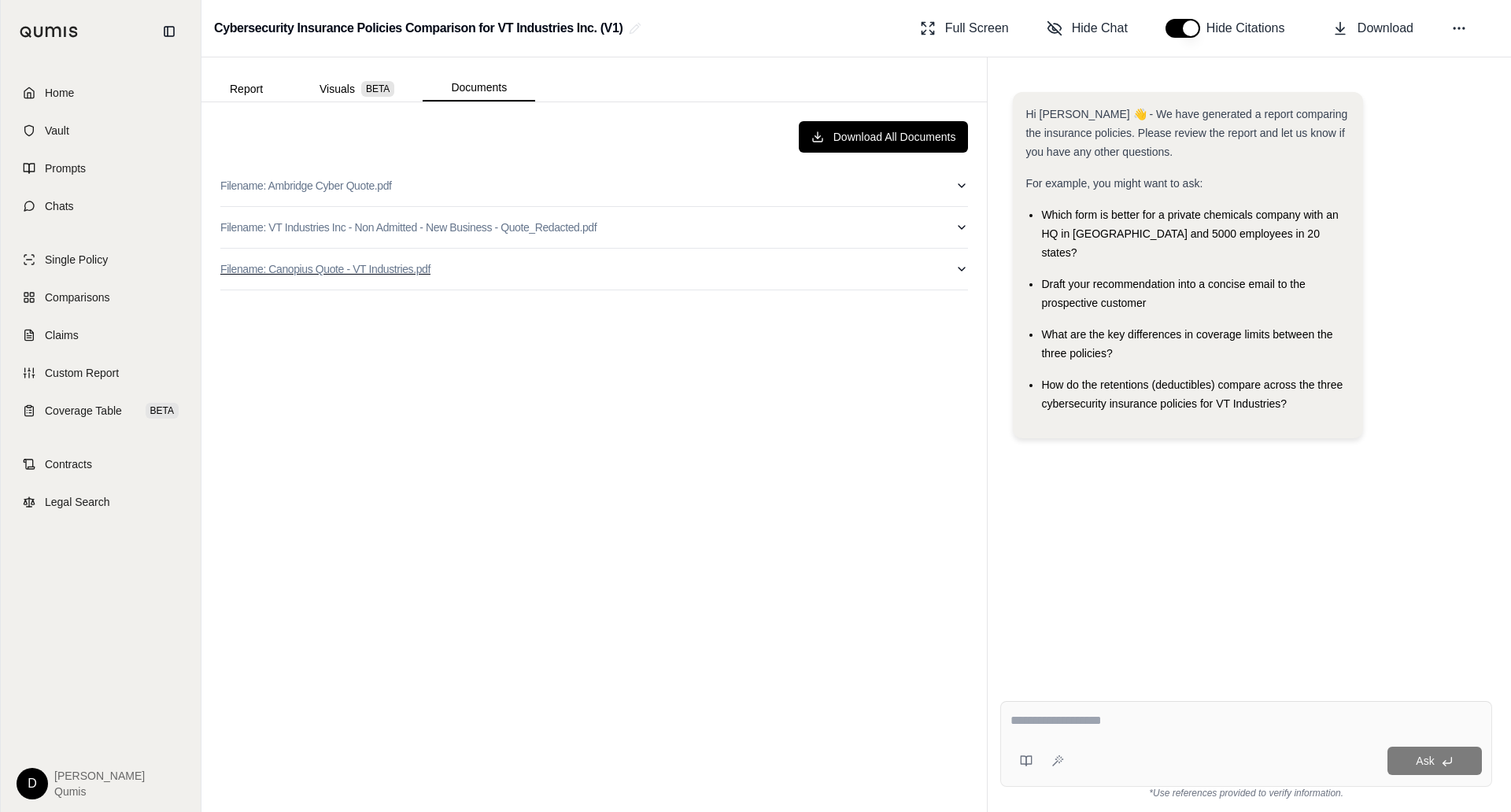
click at [498, 280] on button "Filename: Canopius Quote - VT Industries.pdf" at bounding box center [594, 269] width 748 height 41
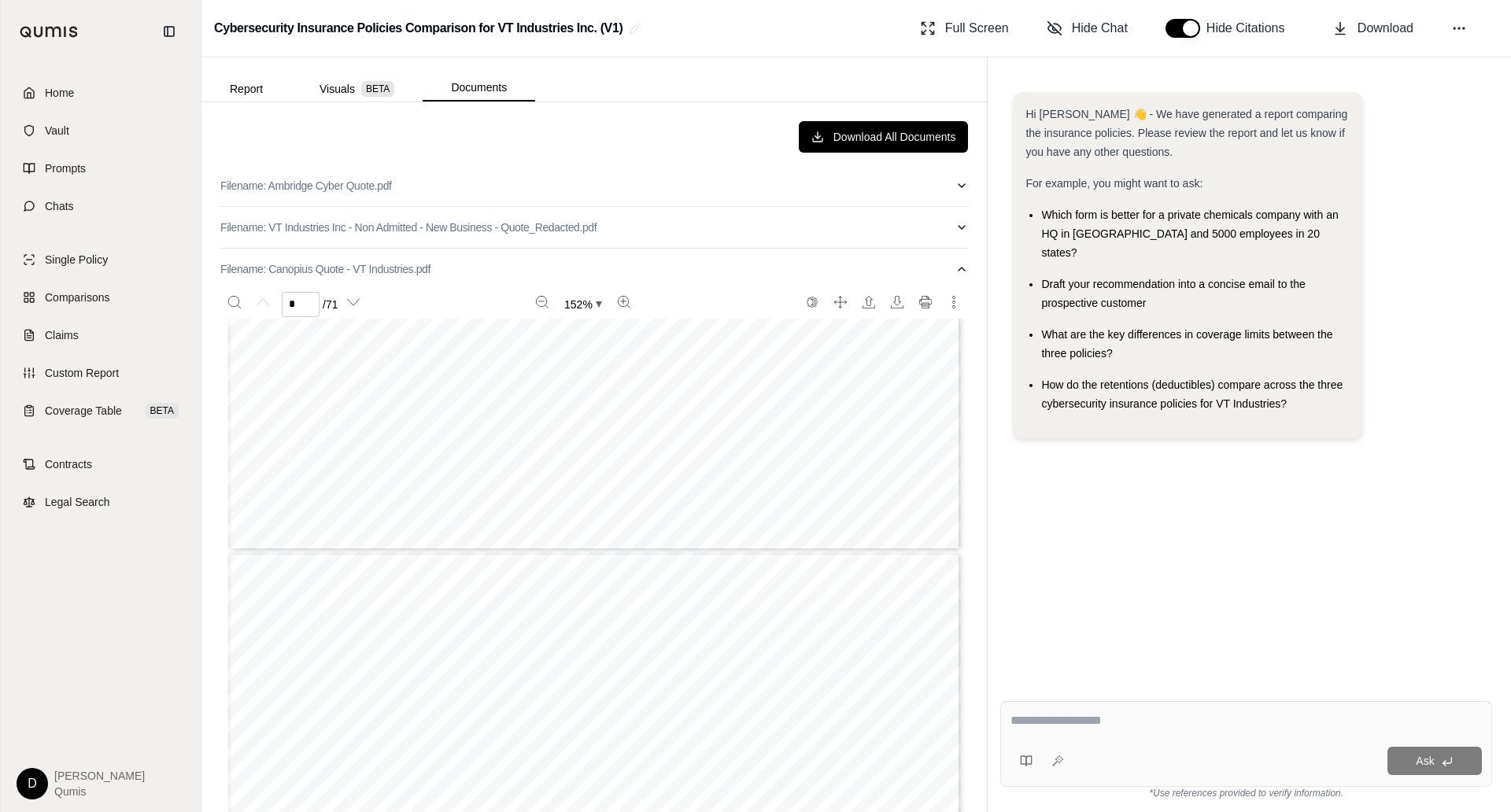
type input "*"
click at [246, 91] on button "Report" at bounding box center [246, 89] width 90 height 25
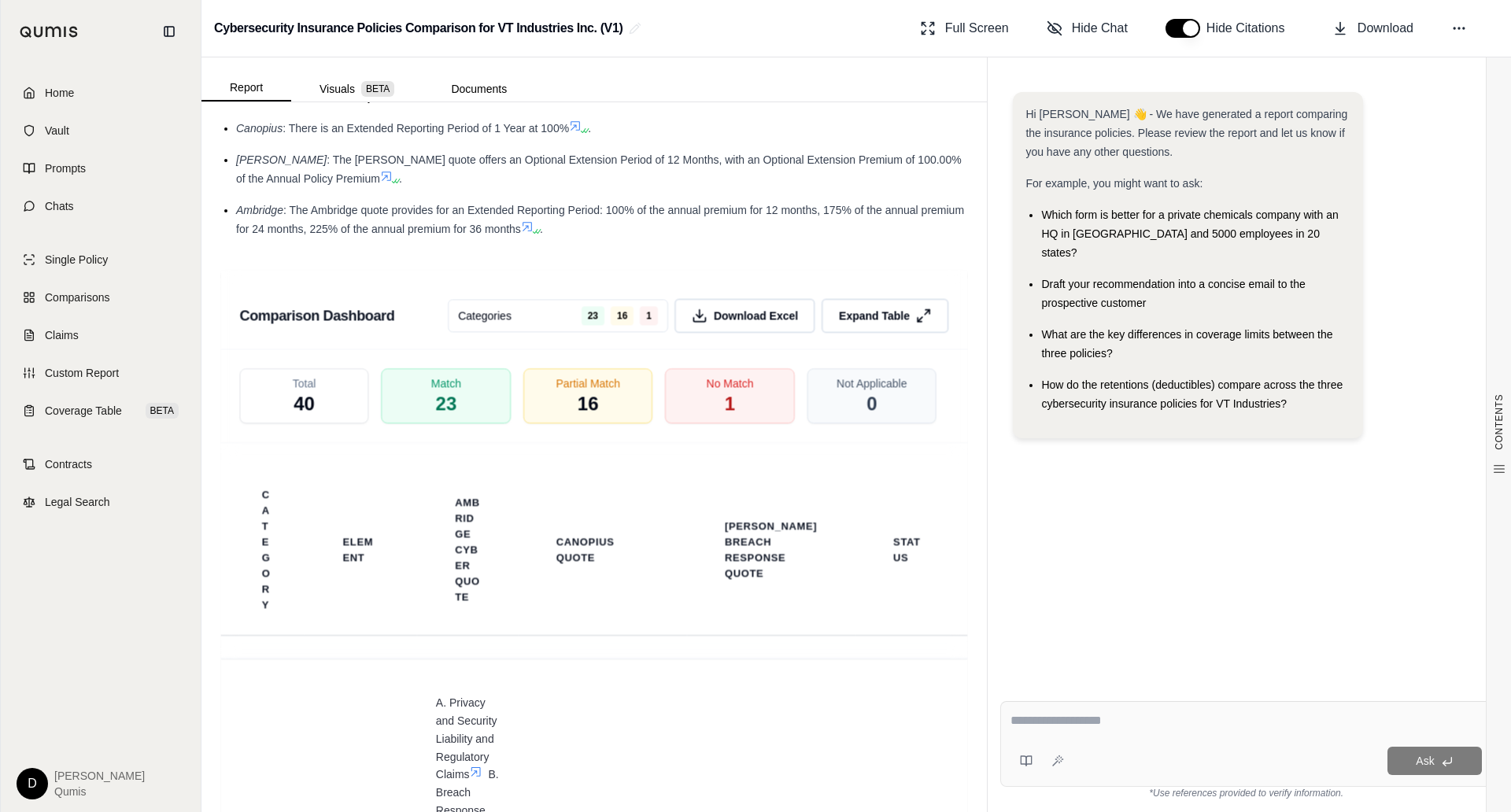
scroll to position [3920, 0]
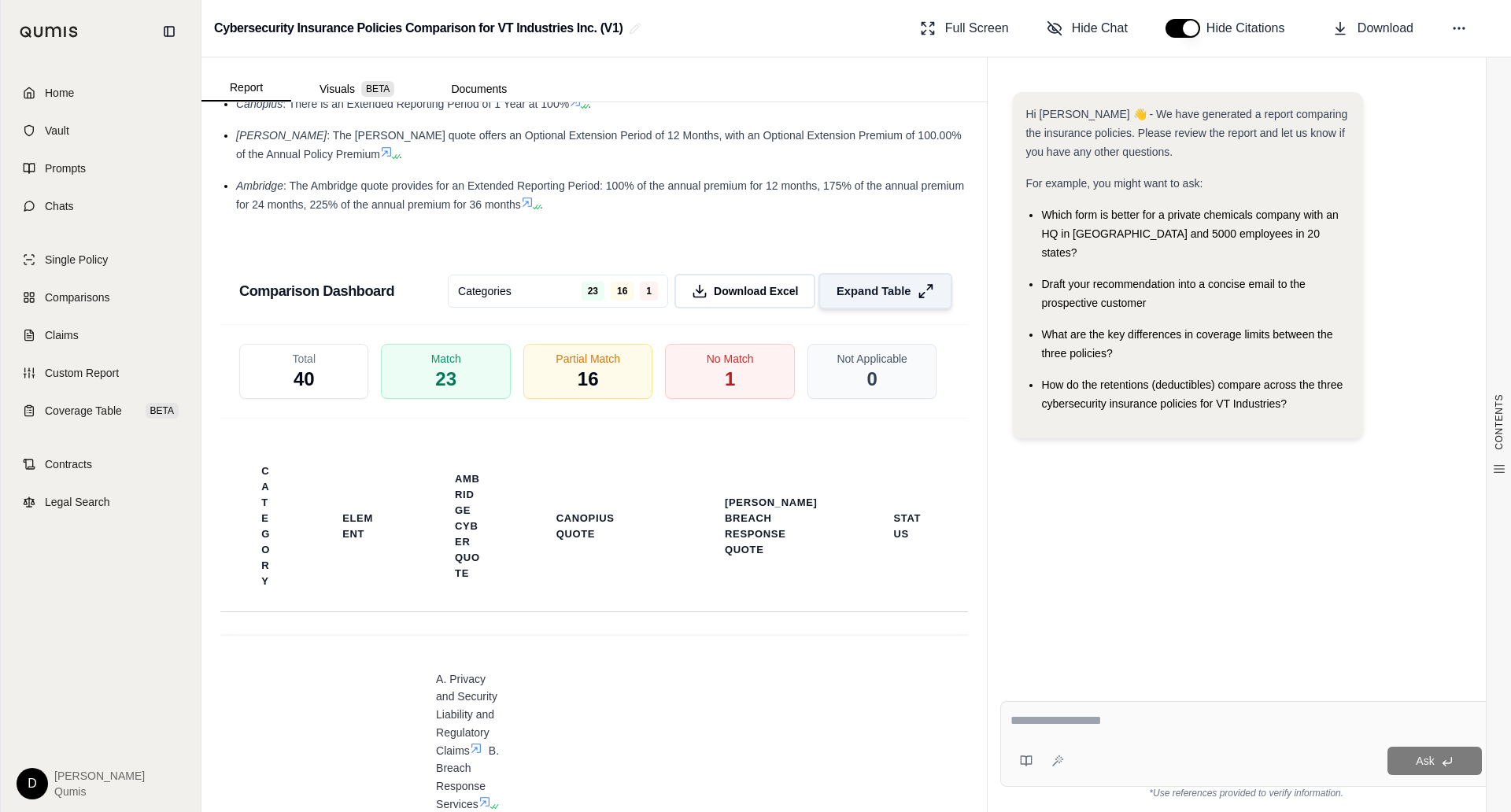
click at [886, 283] on span "Expand Table" at bounding box center [874, 291] width 74 height 16
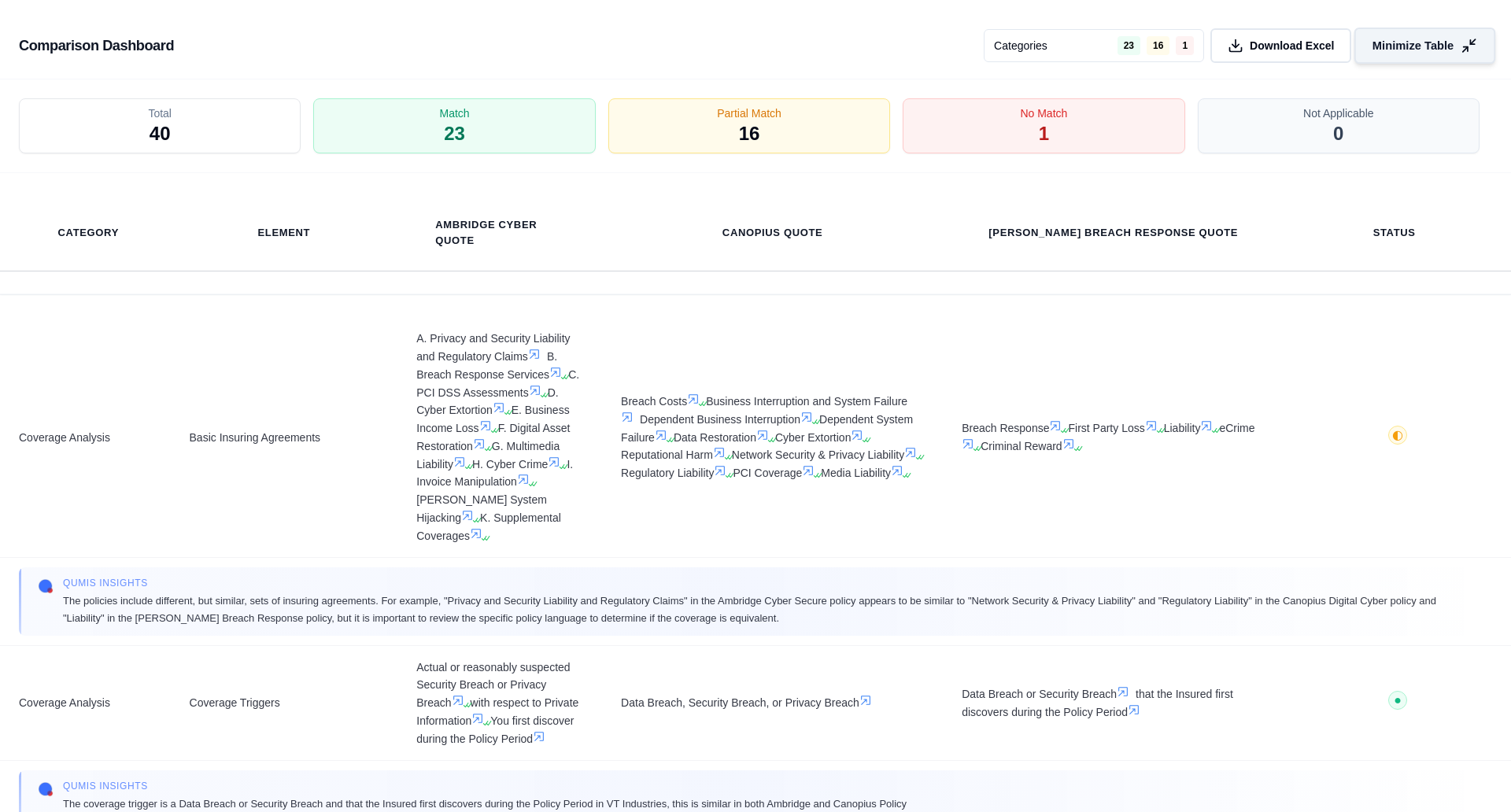
scroll to position [3352, 0]
click at [1416, 40] on span "Minimize Table" at bounding box center [1413, 46] width 81 height 16
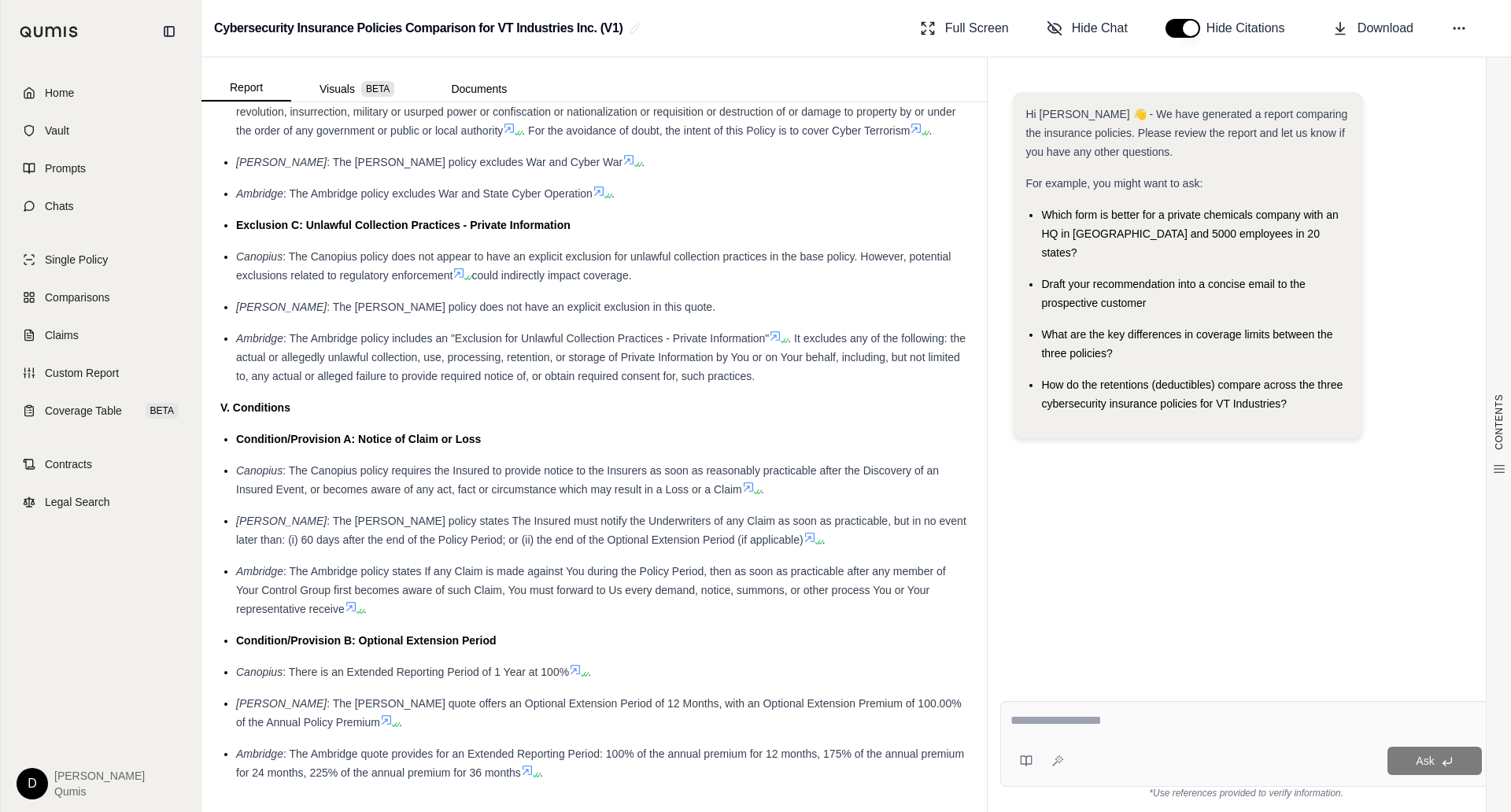
scroll to position [3920, 0]
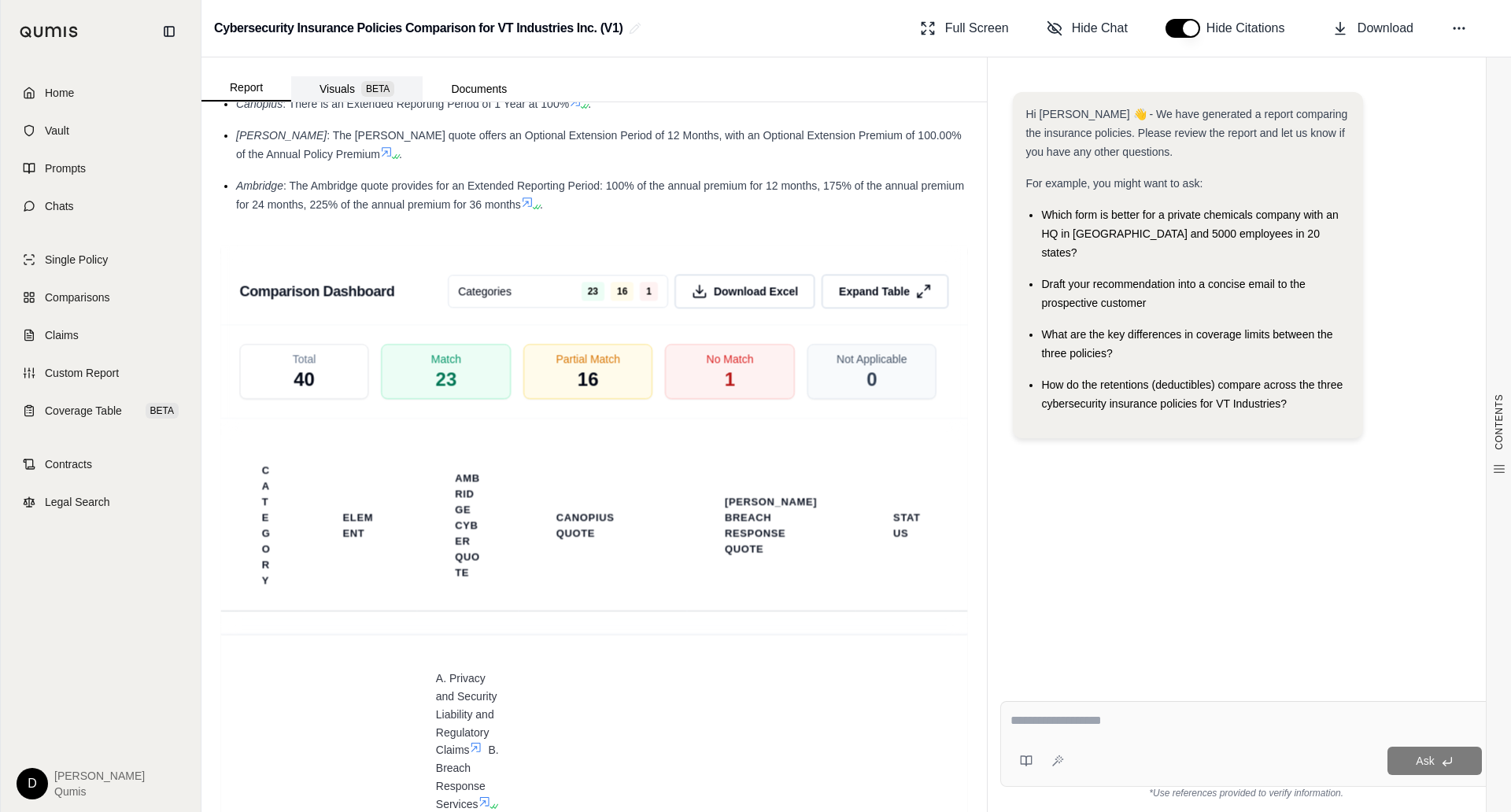
click at [362, 83] on span "BETA" at bounding box center [377, 88] width 33 height 15
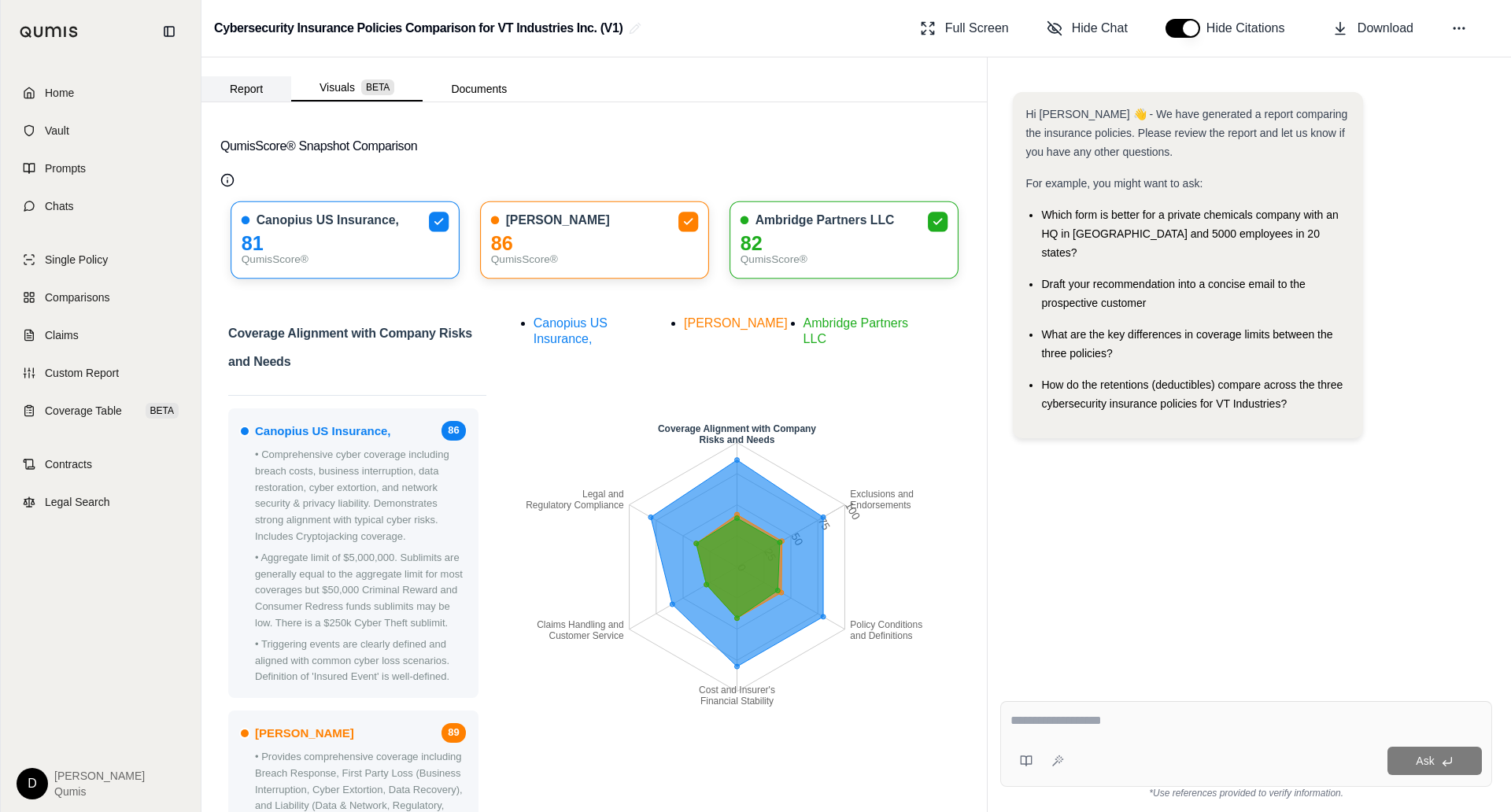
click at [246, 85] on button "Report" at bounding box center [246, 89] width 90 height 25
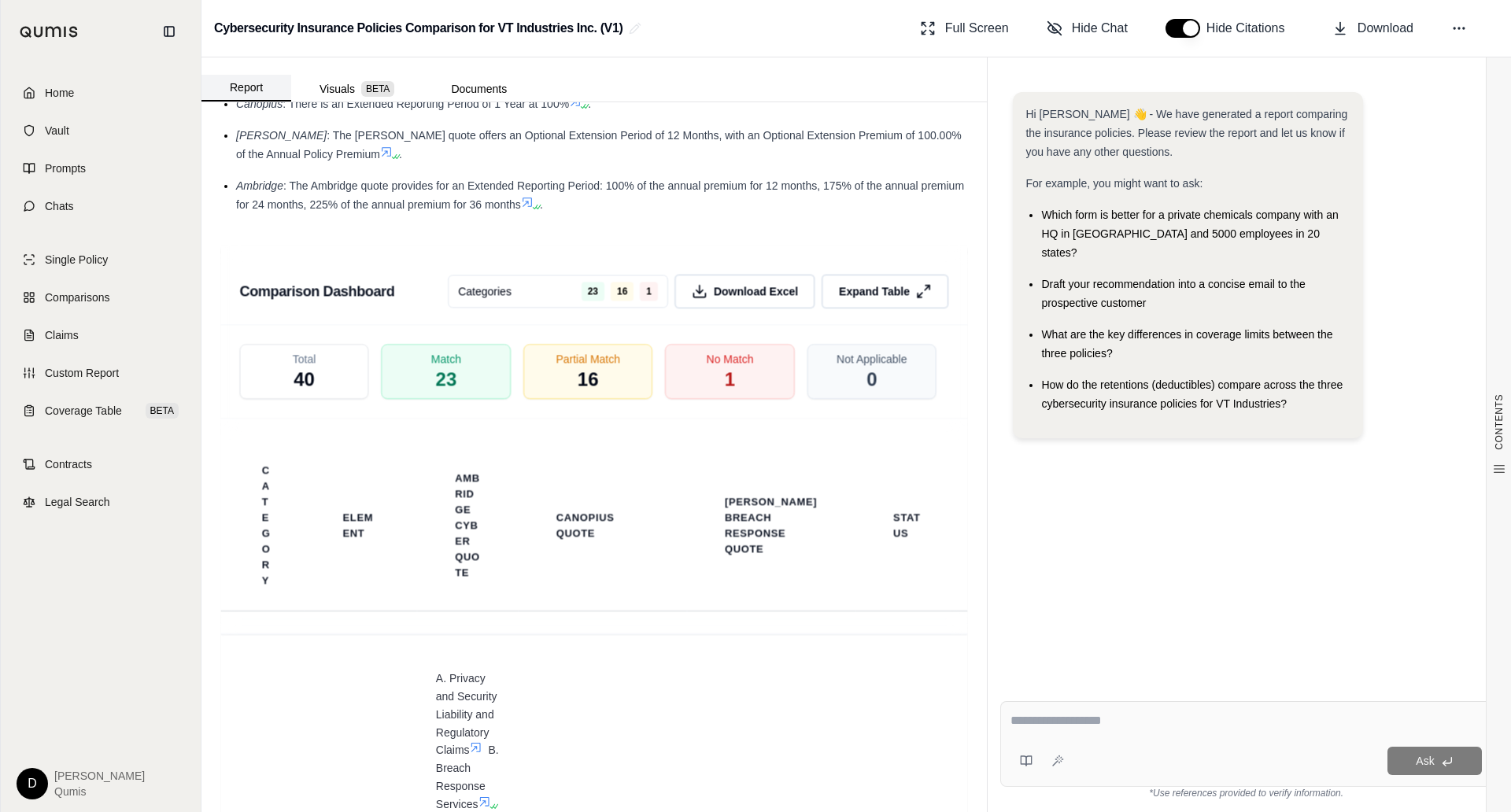
scroll to position [0, 0]
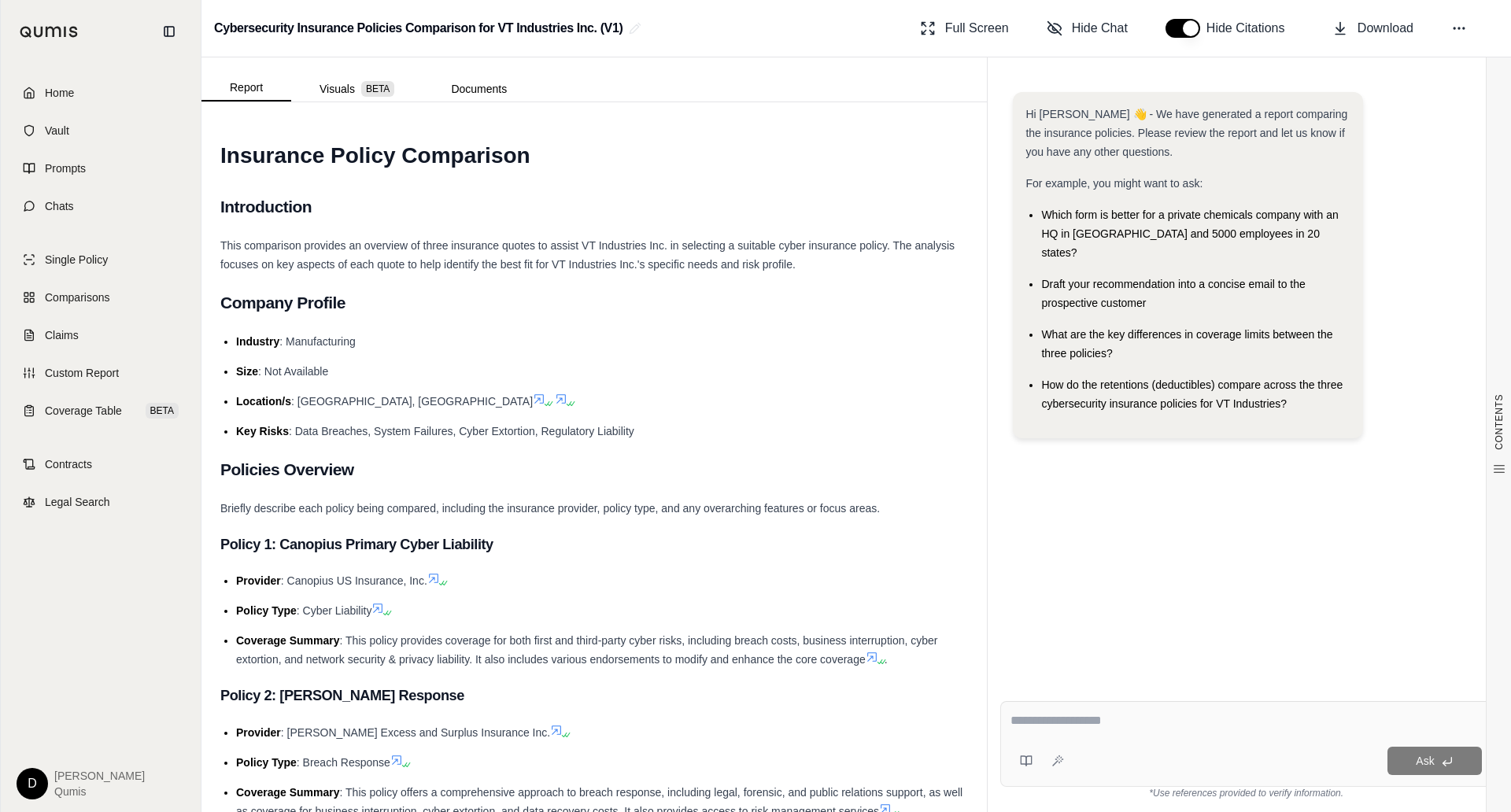
click at [1035, 718] on textarea at bounding box center [1246, 720] width 472 height 19
click at [1035, 728] on textarea at bounding box center [1246, 720] width 472 height 19
click at [78, 352] on link "Claims" at bounding box center [101, 335] width 181 height 35
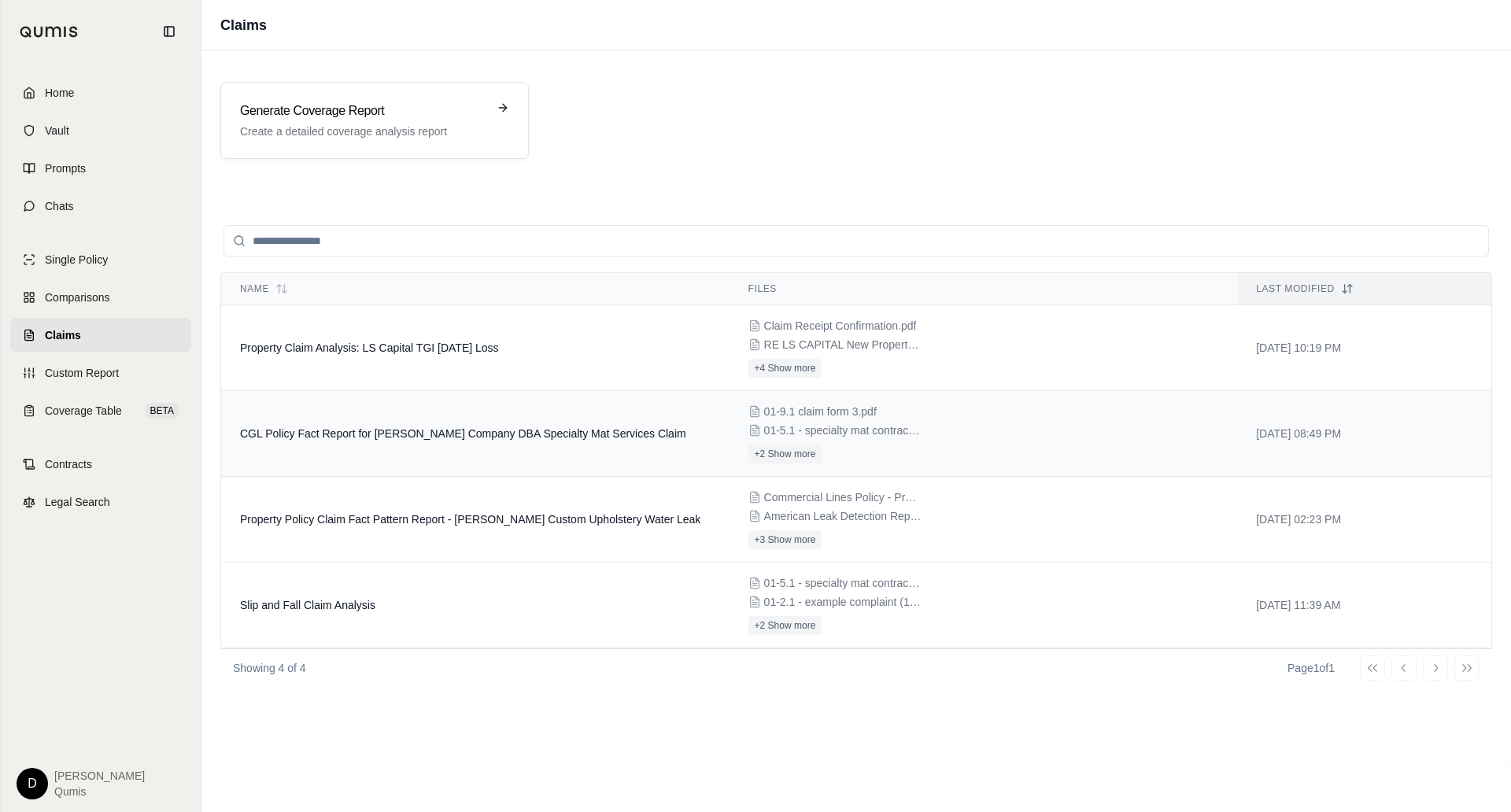
click at [485, 416] on td "CGL Policy Fact Report for [PERSON_NAME] Company DBA Specialty Mat Services Cla…" at bounding box center [476, 433] width 509 height 86
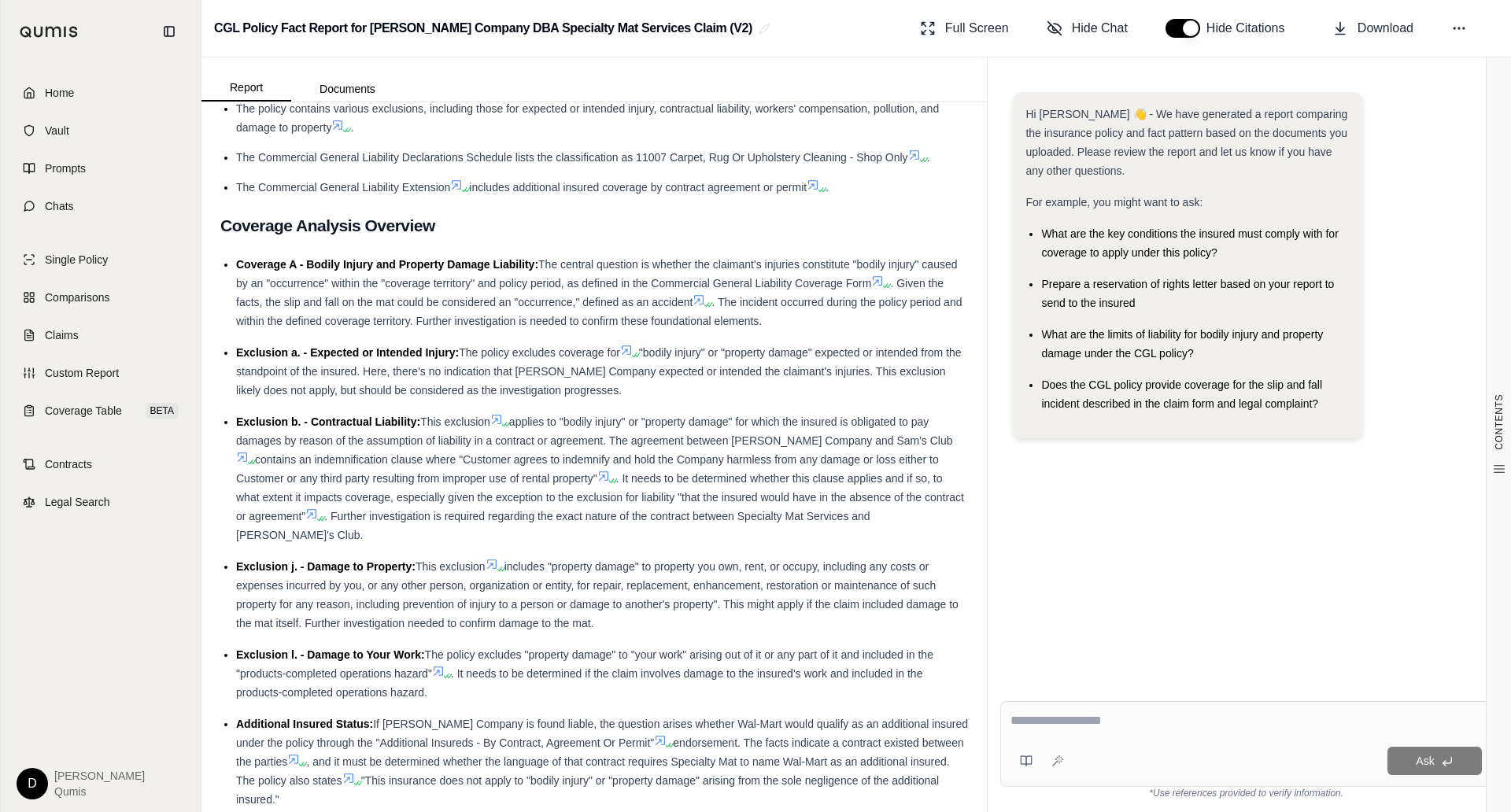
scroll to position [1069, 0]
click at [1045, 720] on textarea at bounding box center [1246, 720] width 472 height 19
click at [812, 480] on span ". It needs to be determined whether this clause applies and if so, to what exte…" at bounding box center [600, 496] width 728 height 50
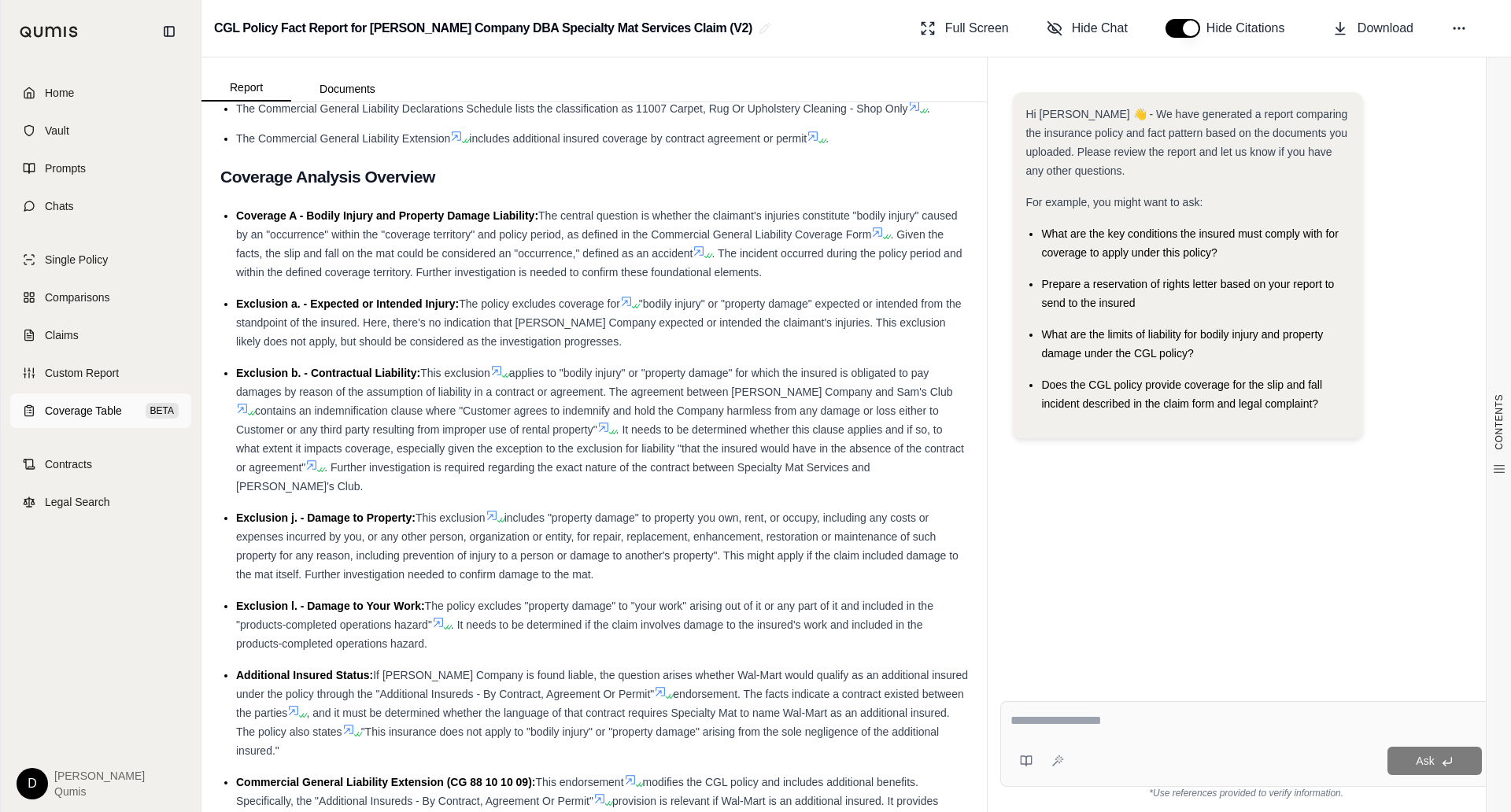
click at [136, 411] on link "Coverage Table BETA" at bounding box center [101, 410] width 181 height 35
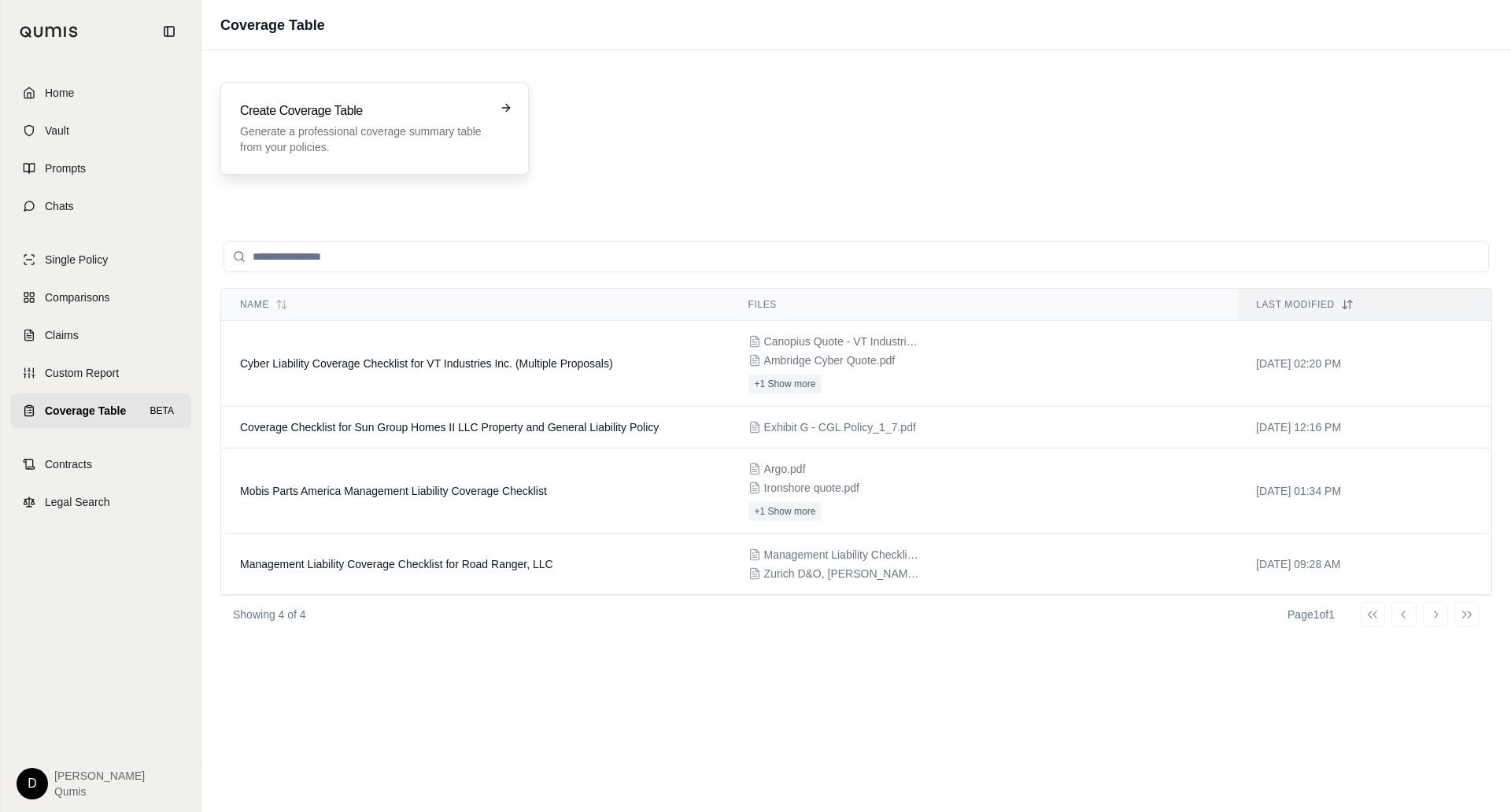
click at [386, 146] on p "Generate a professional coverage summary table from your policies." at bounding box center [363, 139] width 247 height 31
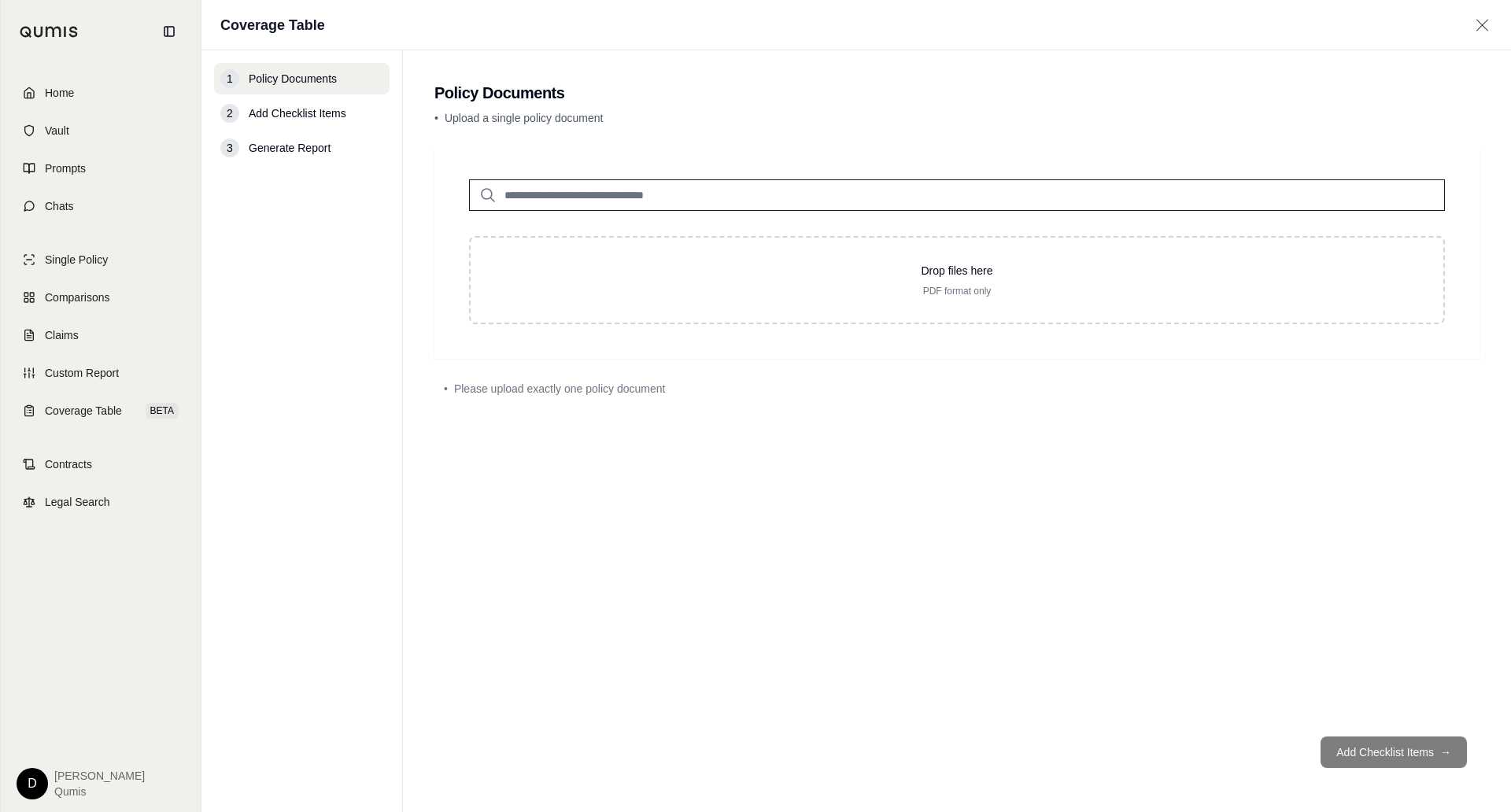
click at [551, 186] on input "search" at bounding box center [957, 195] width 976 height 31
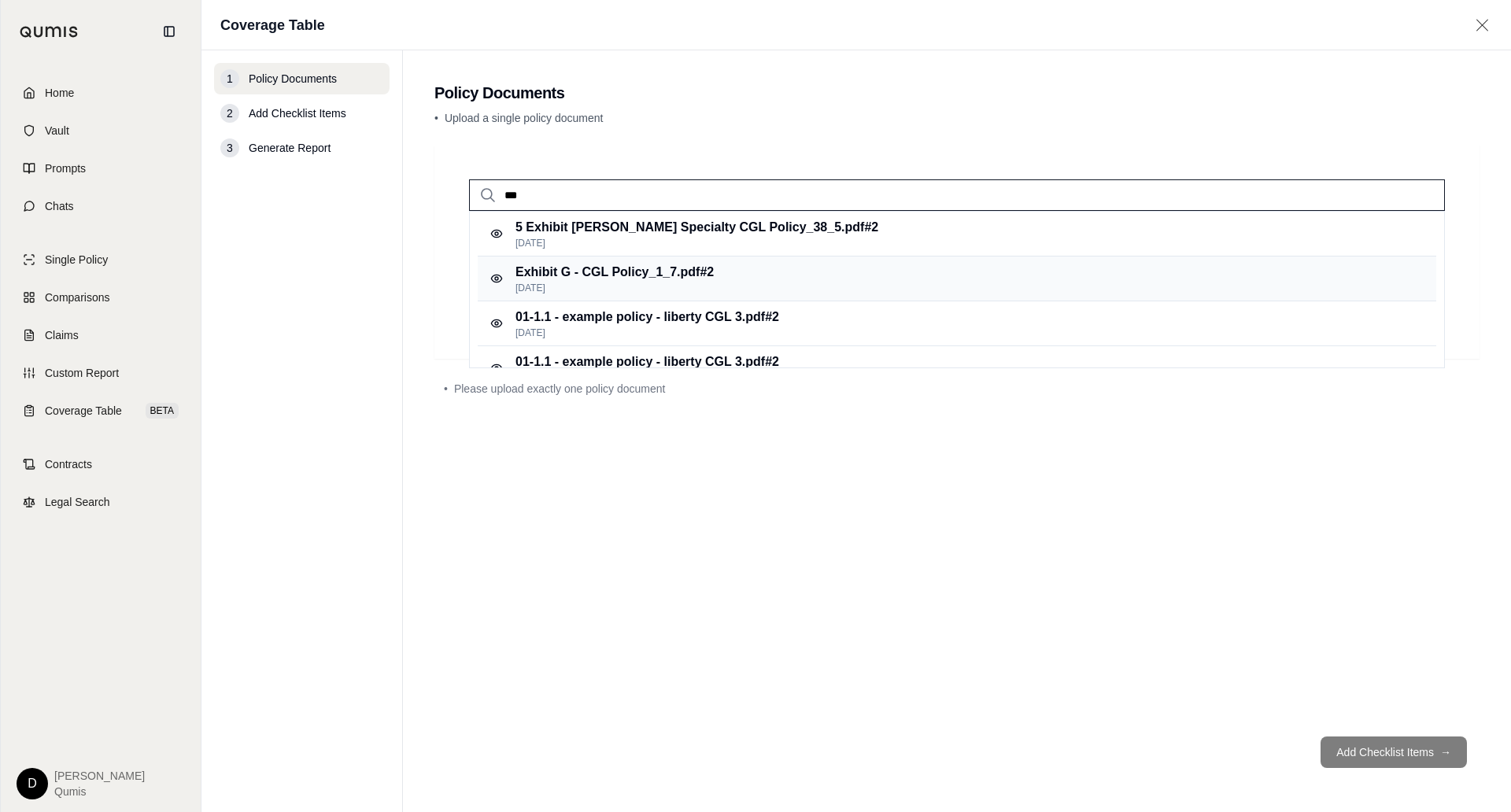
type input "***"
click at [608, 271] on p "Exhibit G - CGL Policy_1_7.pdf #2" at bounding box center [615, 272] width 199 height 19
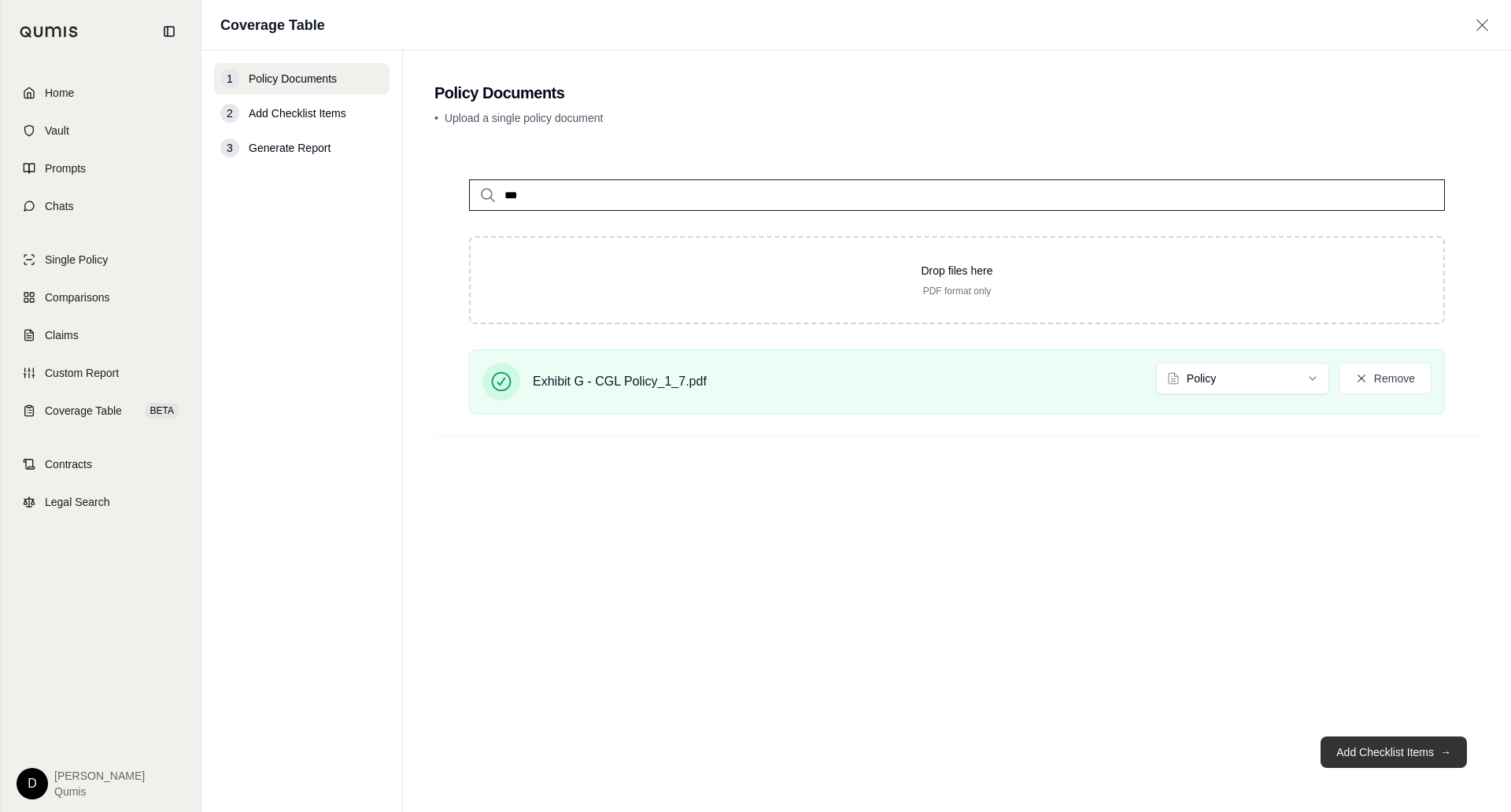
click at [1378, 754] on button "Add Checklist Items →" at bounding box center [1394, 751] width 146 height 31
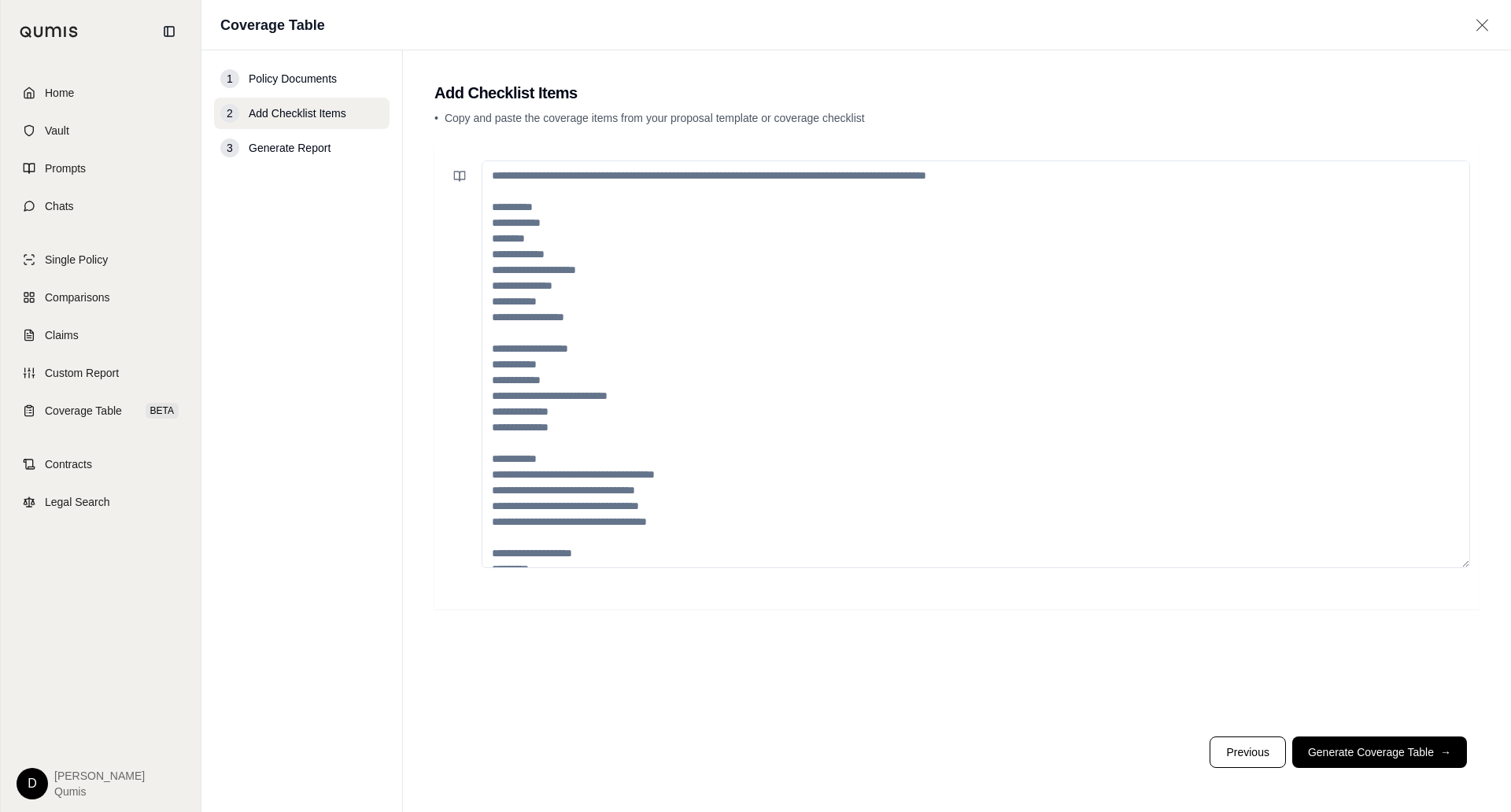
click at [722, 330] on textarea at bounding box center [976, 364] width 988 height 408
click at [133, 421] on link "Coverage Table BETA" at bounding box center [101, 410] width 181 height 35
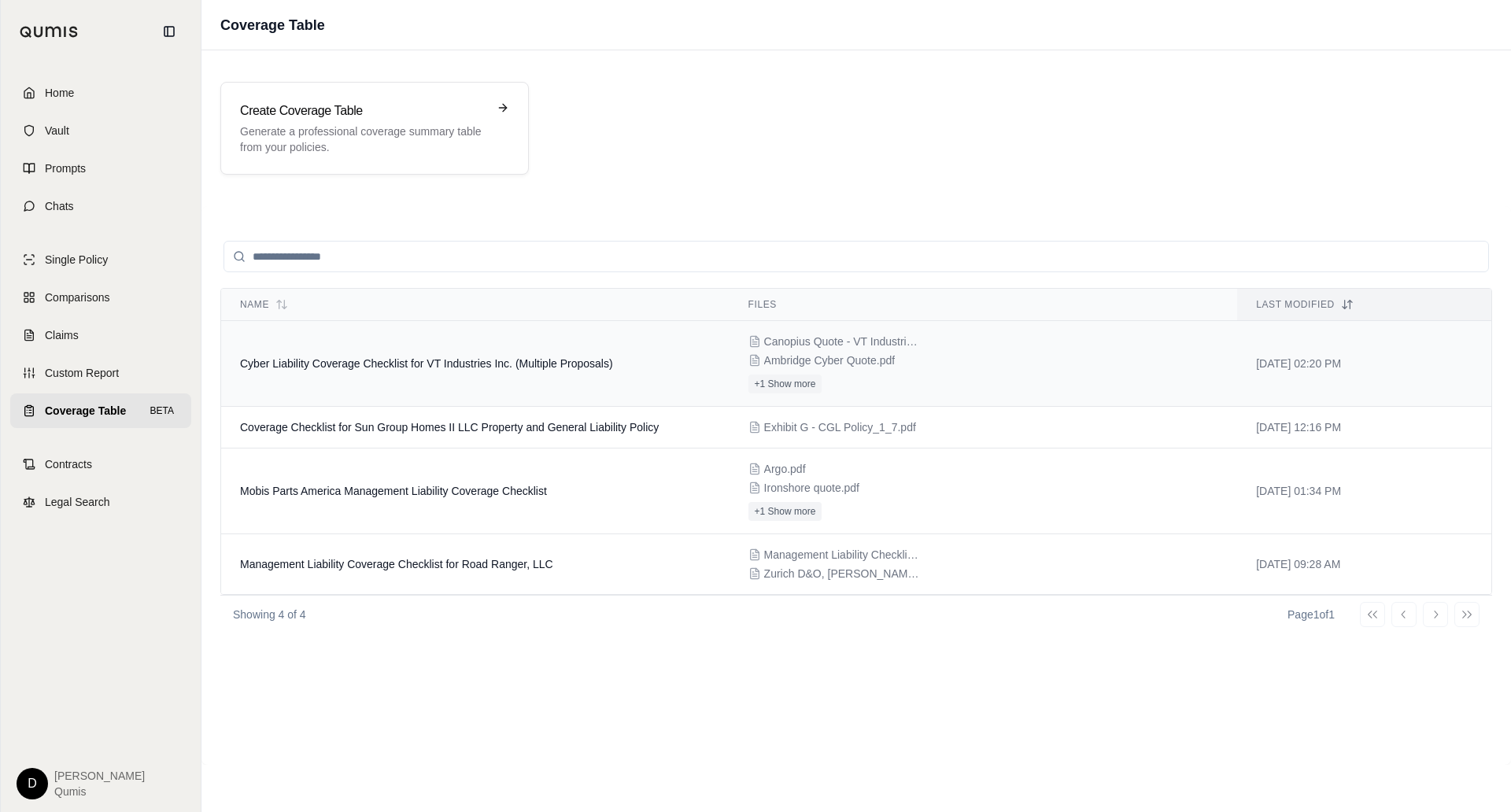
click at [483, 375] on td "Cyber Liability Coverage Checklist for VT Industries Inc. (Multiple Proposals)" at bounding box center [476, 364] width 509 height 86
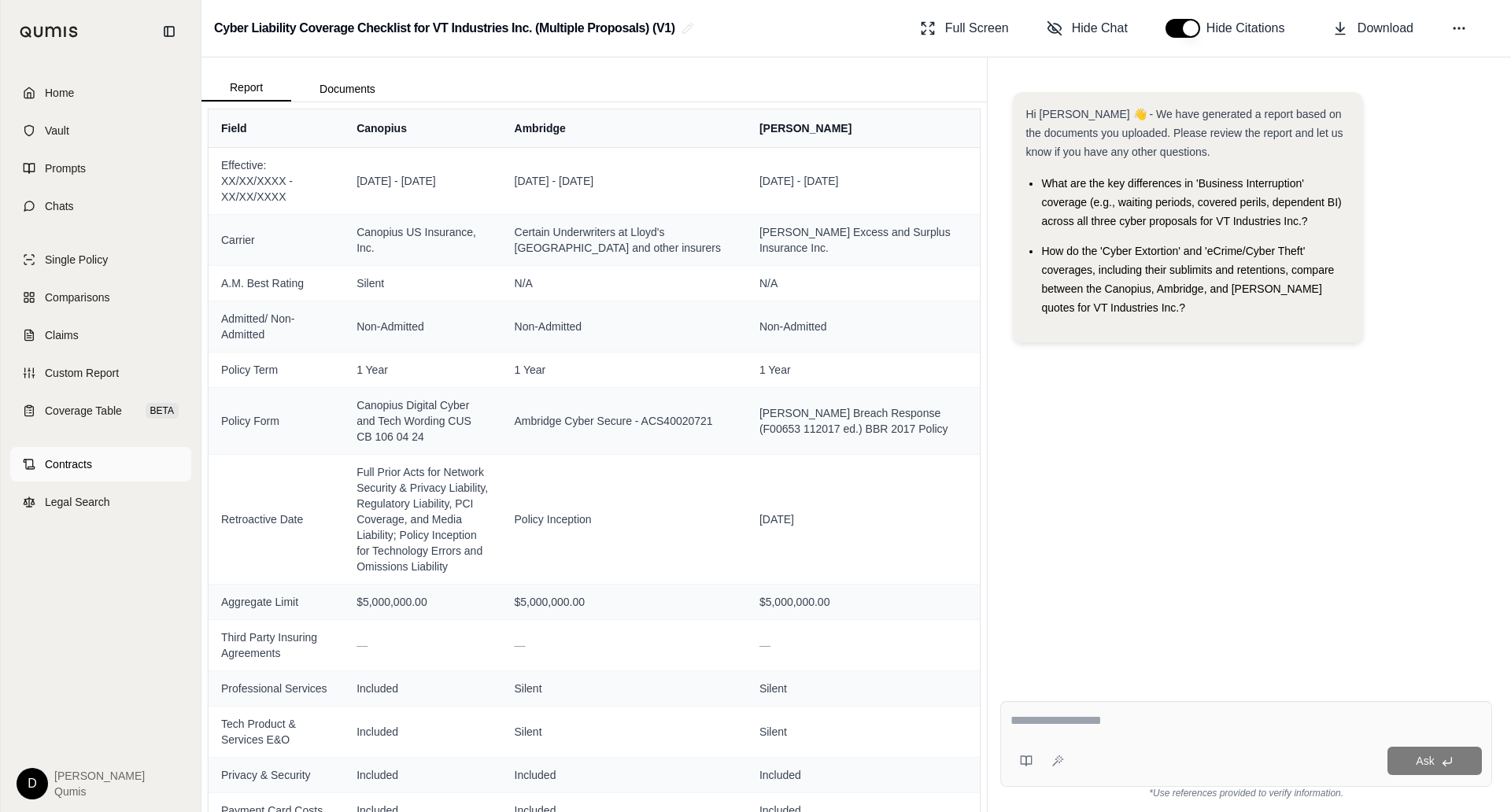
click at [117, 460] on link "Contracts" at bounding box center [101, 464] width 181 height 35
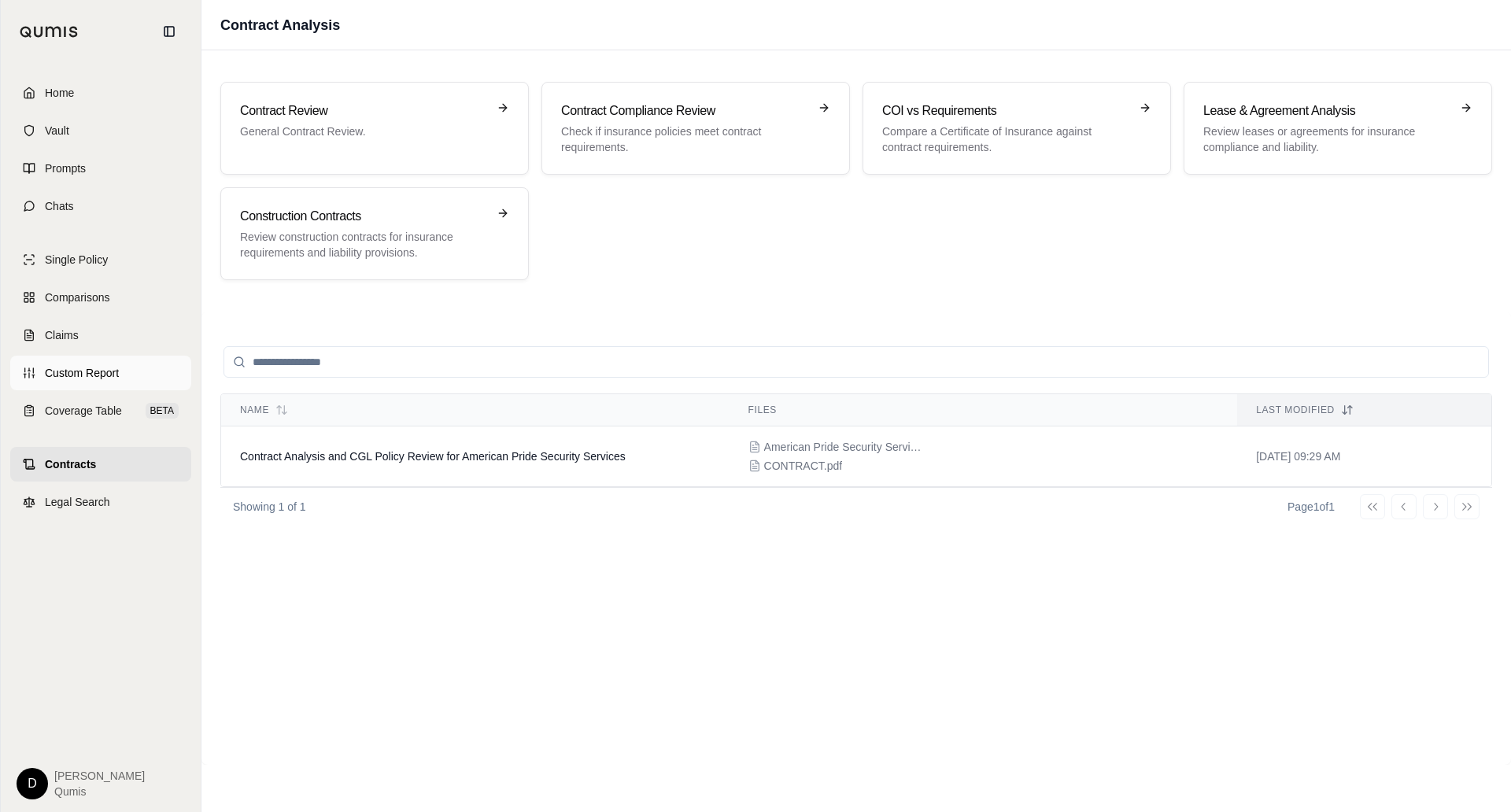
click at [115, 375] on span "Custom Report" at bounding box center [82, 372] width 74 height 15
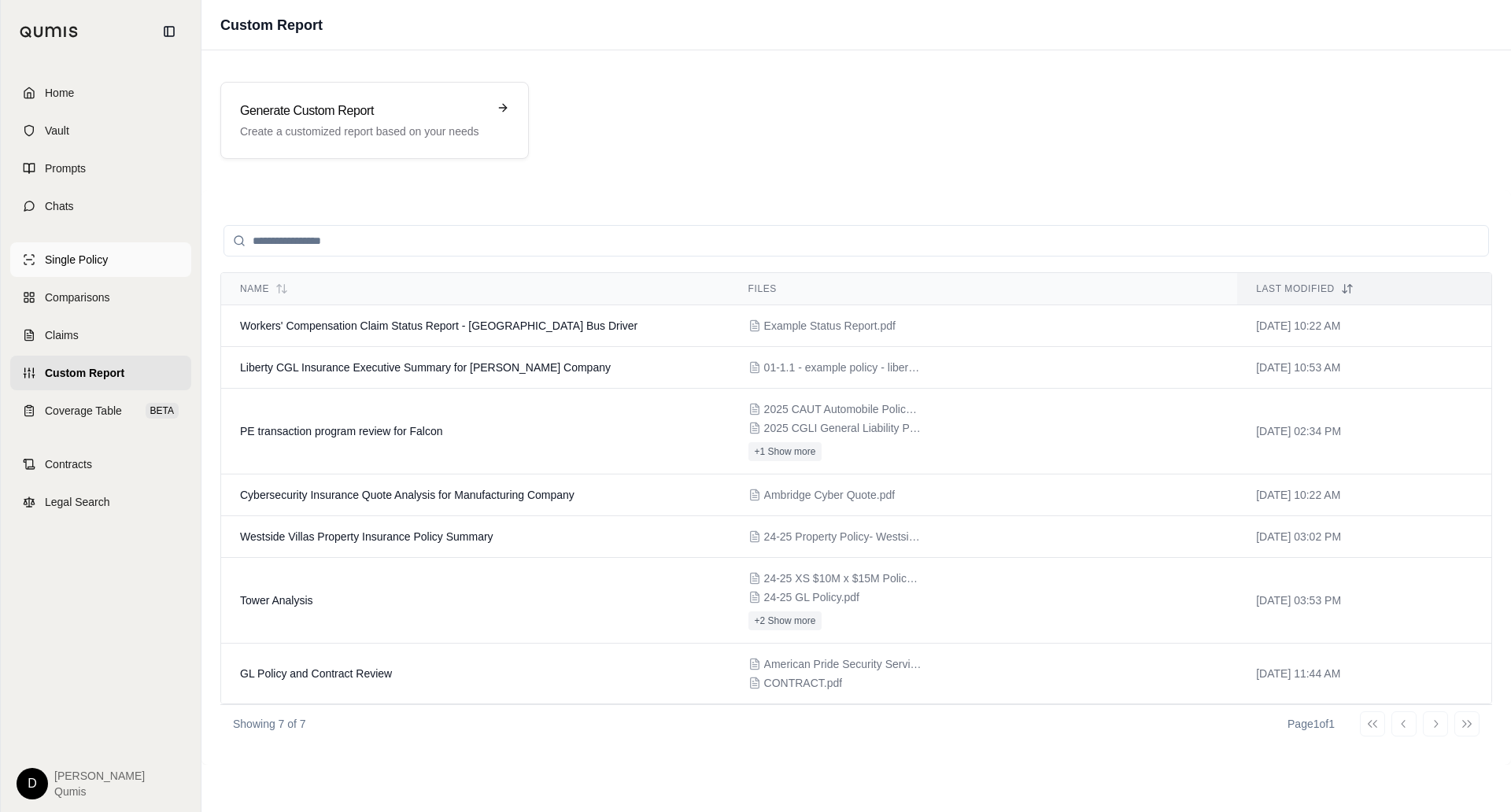
click at [137, 261] on link "Single Policy" at bounding box center [101, 259] width 181 height 35
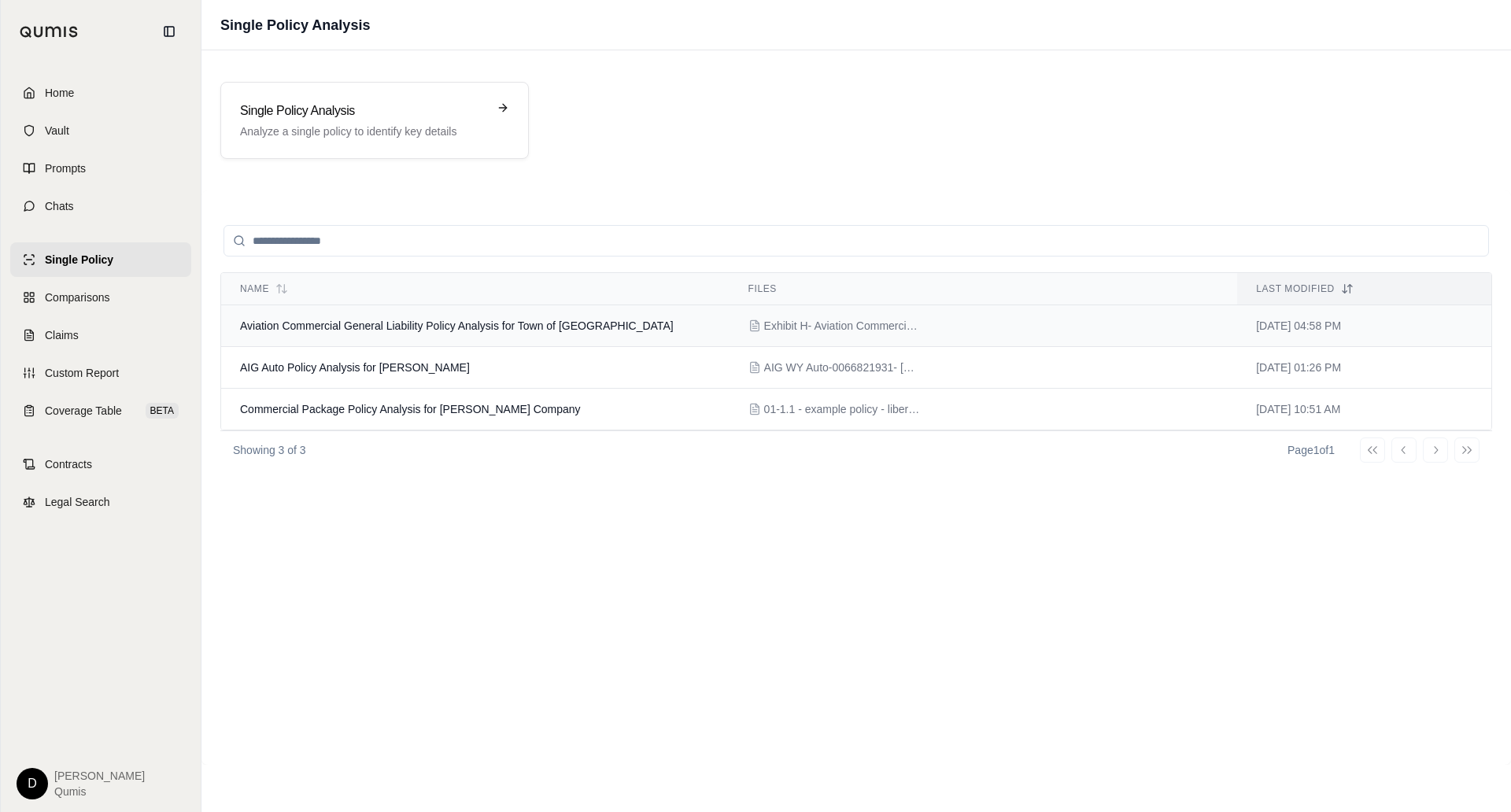
click at [485, 329] on span "Aviation Commercial General Liability Policy Analysis for Town of [GEOGRAPHIC_D…" at bounding box center [456, 326] width 434 height 13
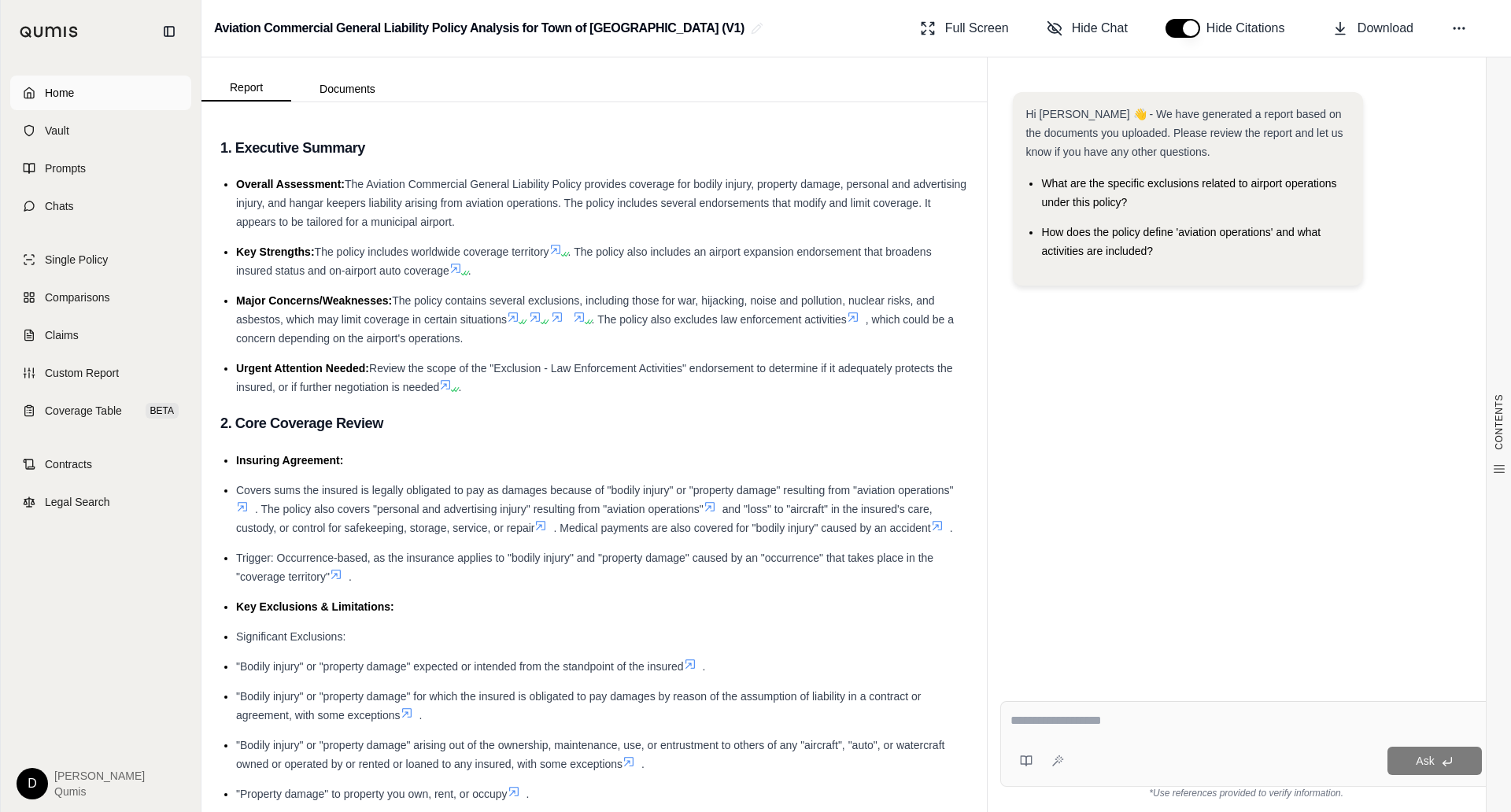
click at [86, 83] on link "Home" at bounding box center [101, 93] width 181 height 35
